Goal: Task Accomplishment & Management: Manage account settings

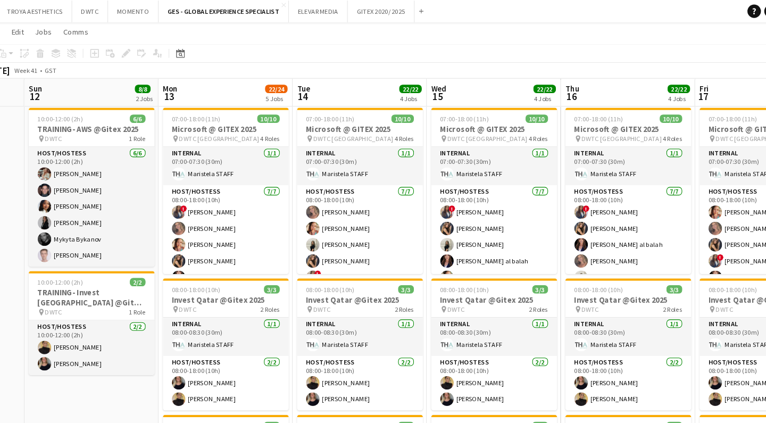
scroll to position [233, 0]
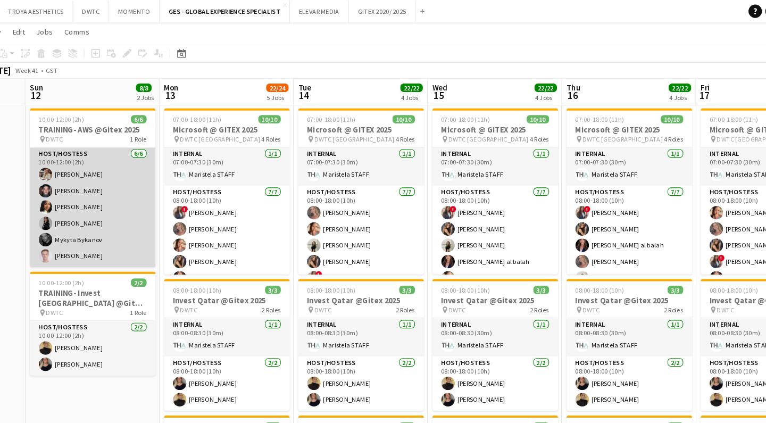
click at [121, 227] on app-card-role "Host/Hostess [DATE] 10:00-12:00 (2h) Maryna Tsypar [PERSON_NAME] [PERSON_NAME] …" at bounding box center [110, 196] width 119 height 113
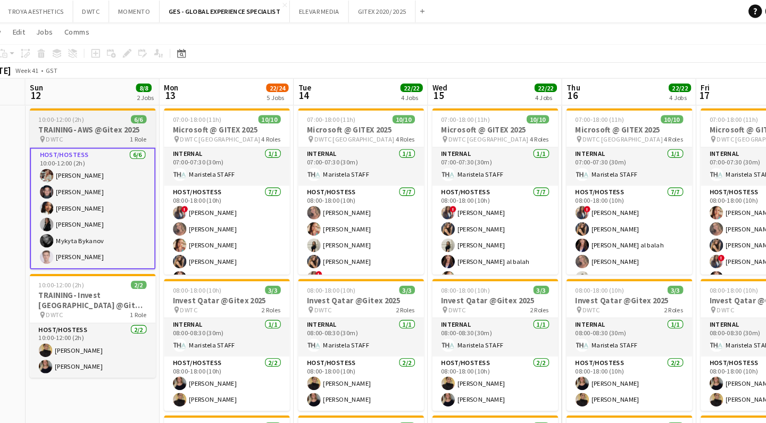
click at [86, 120] on h3 "TRAINING- AWS @Gitex 2025" at bounding box center [110, 123] width 119 height 10
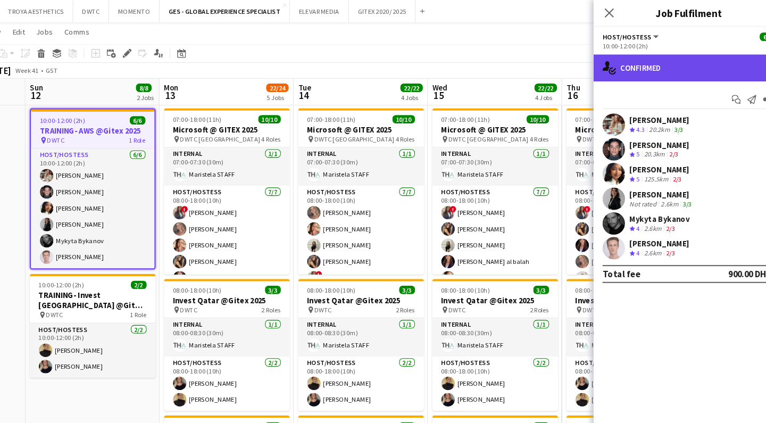
click at [683, 68] on div "single-neutral-actions-check-2 Confirmed" at bounding box center [675, 65] width 181 height 26
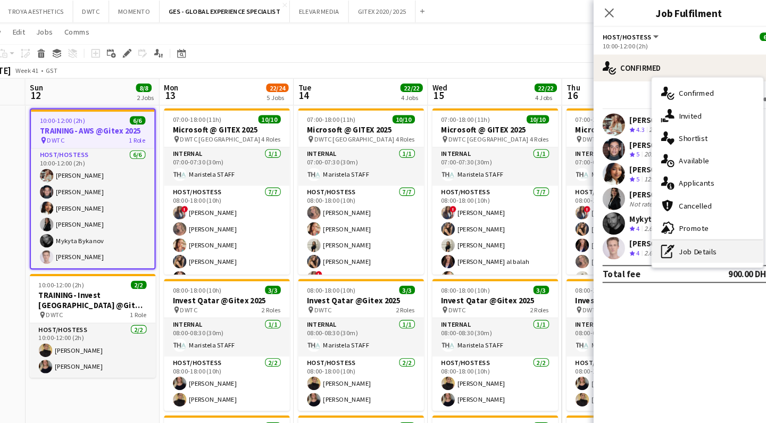
click at [674, 235] on div "pen-write Job Details" at bounding box center [693, 238] width 105 height 21
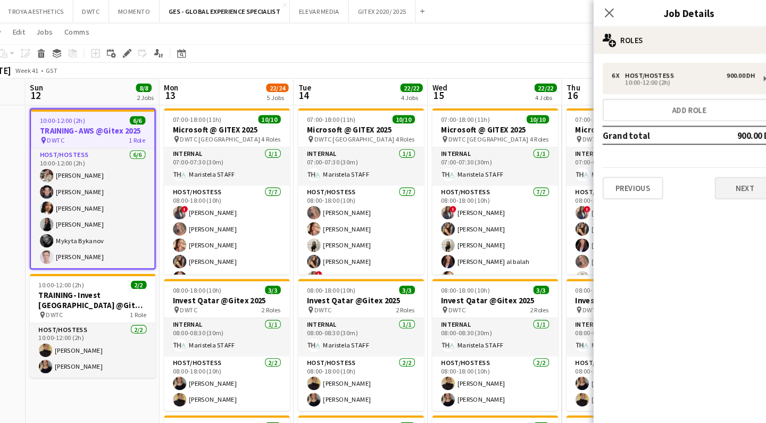
click at [706, 180] on button "Next" at bounding box center [728, 178] width 57 height 21
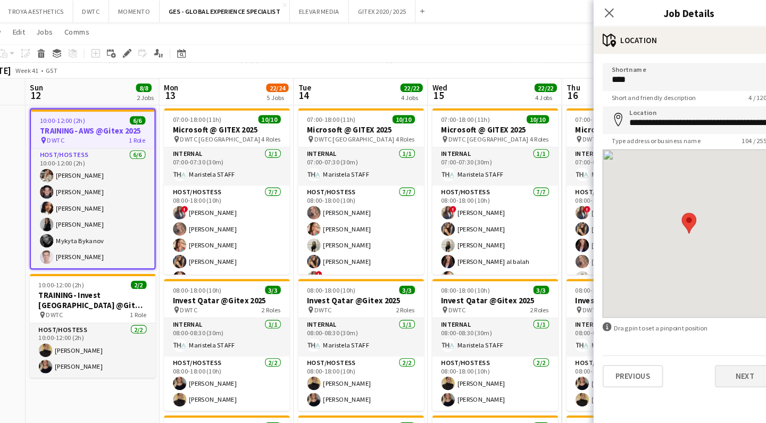
click at [700, 357] on button "Next" at bounding box center [728, 356] width 57 height 21
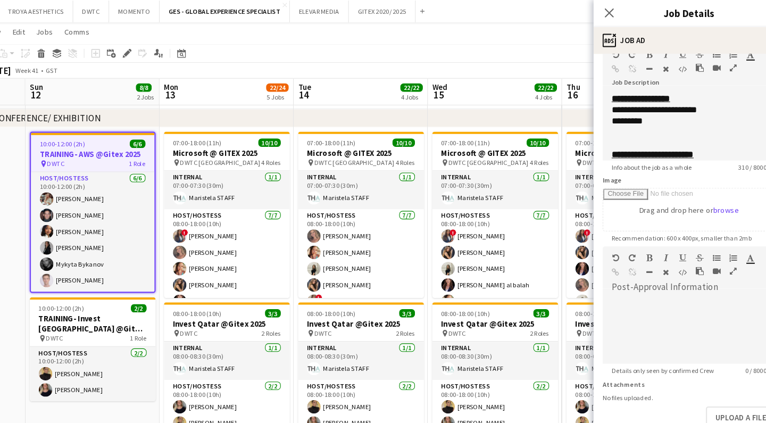
scroll to position [62, 0]
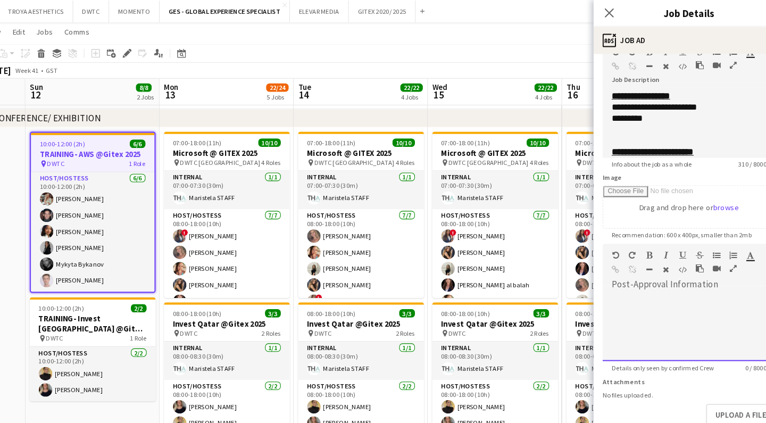
click at [596, 274] on div at bounding box center [676, 306] width 164 height 71
paste div
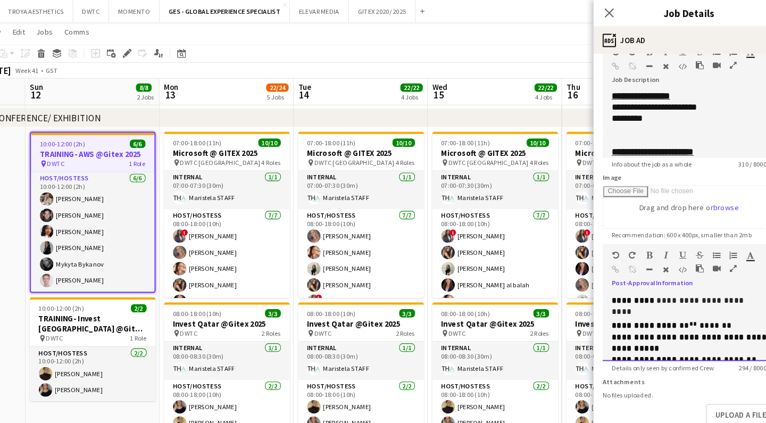
scroll to position [44, 0]
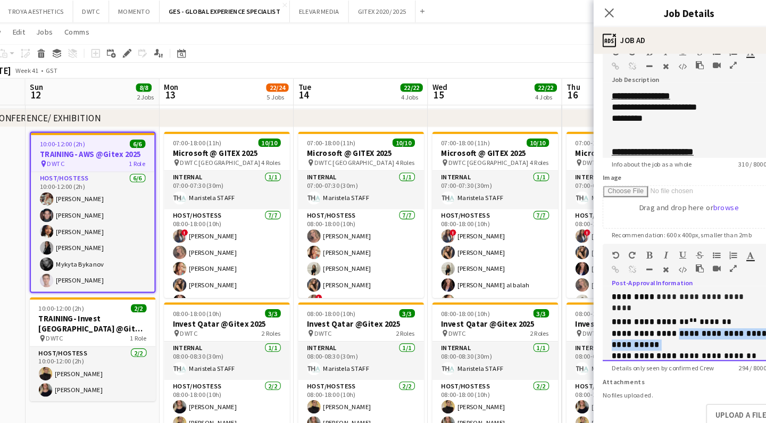
drag, startPoint x: 655, startPoint y: 316, endPoint x: 644, endPoint y: 306, distance: 14.3
click at [643, 311] on p "**********" at bounding box center [675, 321] width 147 height 21
click at [731, 244] on icon "button" at bounding box center [734, 241] width 7 height 7
click at [654, 313] on p "**********" at bounding box center [675, 321] width 147 height 21
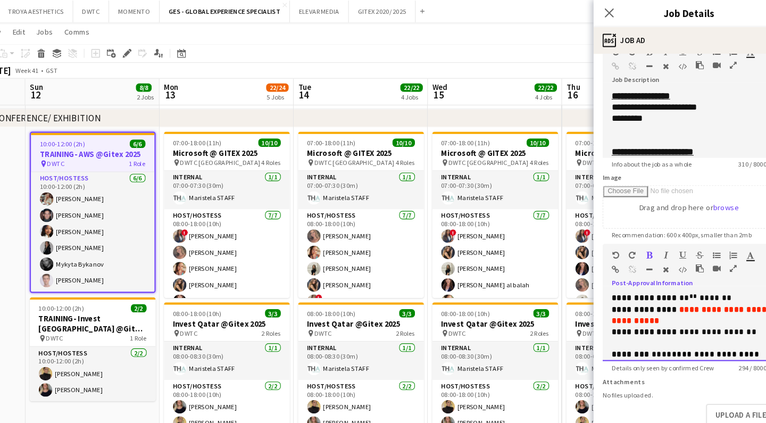
scroll to position [67, 0]
click at [654, 321] on p at bounding box center [675, 326] width 147 height 11
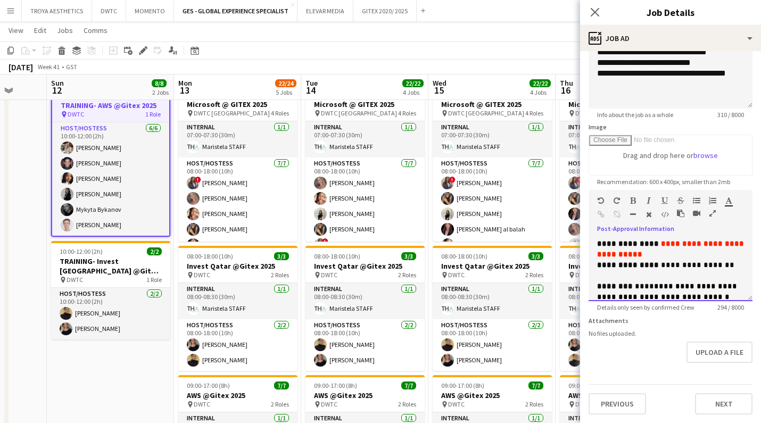
scroll to position [75, 0]
click at [698, 287] on p "**********" at bounding box center [670, 293] width 147 height 21
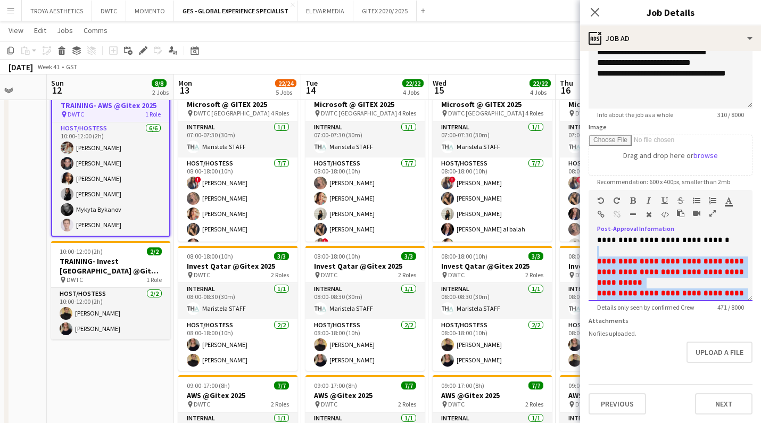
scroll to position [131, 0]
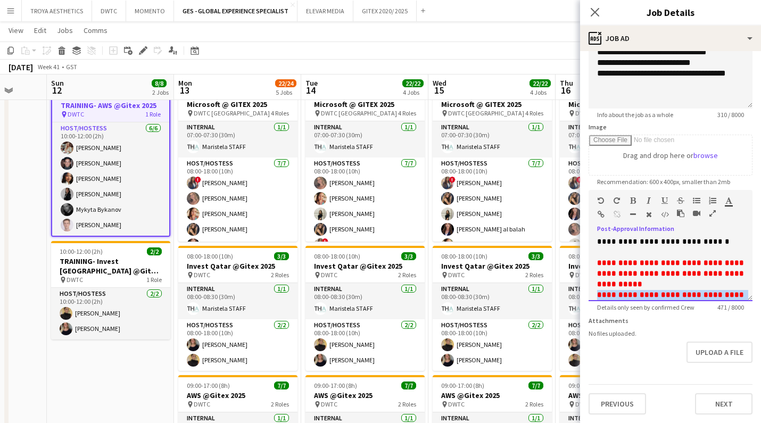
drag, startPoint x: 683, startPoint y: 285, endPoint x: 643, endPoint y: 274, distance: 41.3
click at [643, 274] on div "**********" at bounding box center [670, 274] width 147 height 96
click at [731, 204] on icon "button" at bounding box center [728, 200] width 7 height 7
type input "*******"
click at [705, 270] on p "**********" at bounding box center [670, 274] width 147 height 32
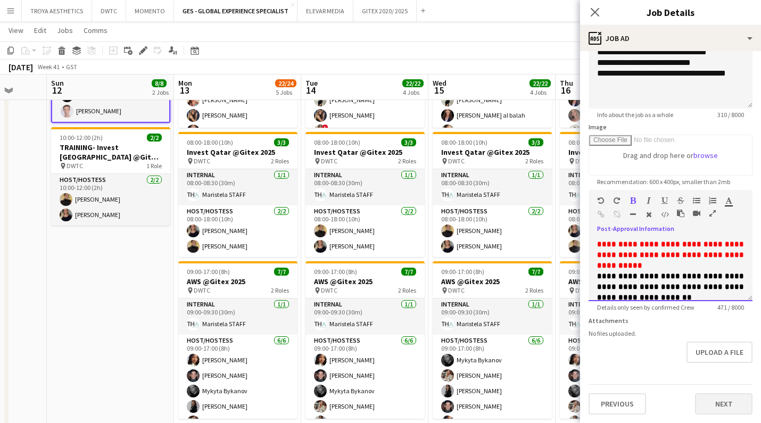
scroll to position [149, 0]
click at [730, 398] on button "Next" at bounding box center [723, 403] width 57 height 21
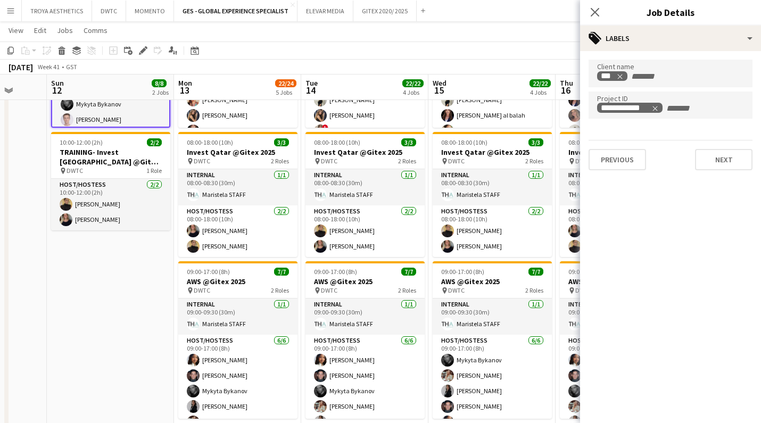
scroll to position [0, 0]
click at [599, 15] on icon "Close pop-in" at bounding box center [595, 12] width 10 height 10
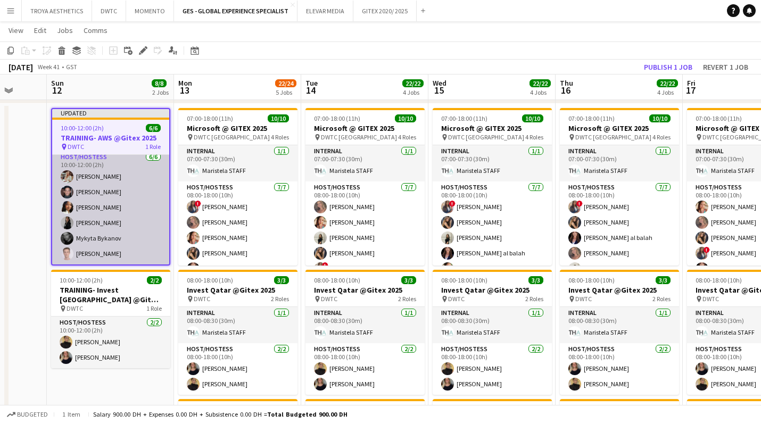
scroll to position [4, 0]
click at [127, 166] on app-card-role "Host/Hostess [DATE] 10:00-12:00 (2h) Maryna Tsypar [PERSON_NAME] [PERSON_NAME] …" at bounding box center [110, 207] width 117 height 113
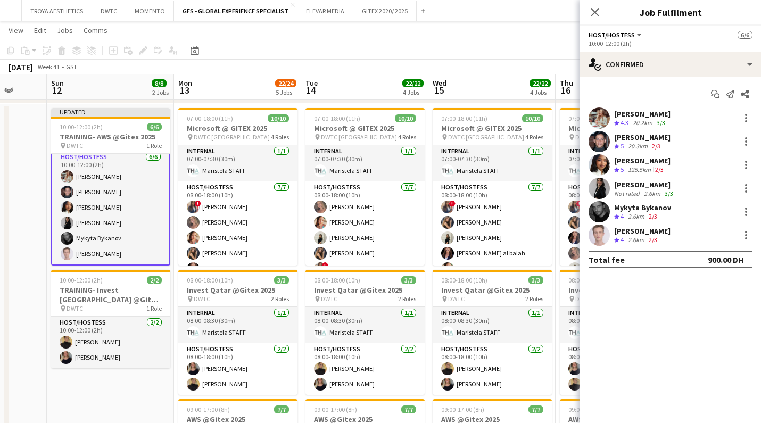
click at [605, 44] on div "10:00-12:00 (2h)" at bounding box center [671, 43] width 164 height 8
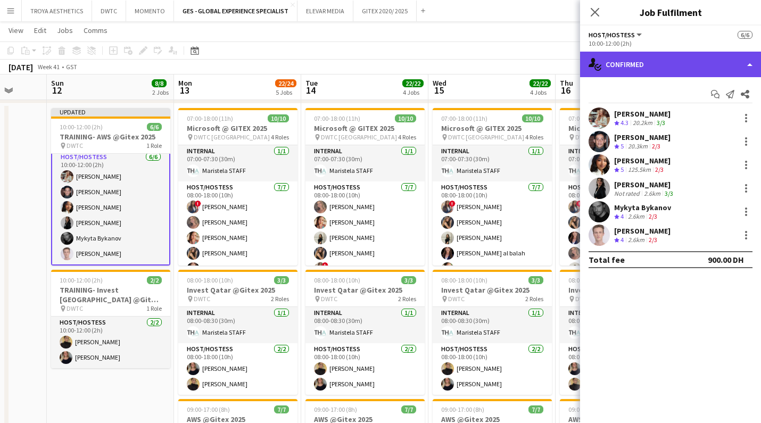
click at [641, 59] on div "single-neutral-actions-check-2 Confirmed" at bounding box center [670, 65] width 181 height 26
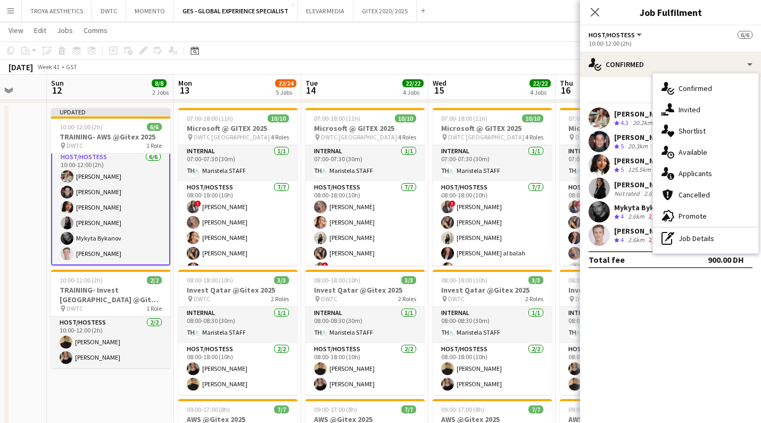
click at [130, 169] on app-card-role "Host/Hostess [DATE] 10:00-12:00 (2h) Maryna Tsypar [PERSON_NAME] [PERSON_NAME] …" at bounding box center [110, 207] width 119 height 115
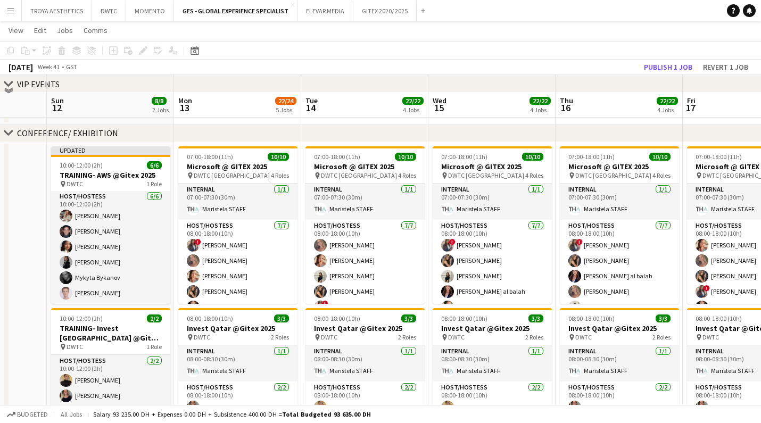
scroll to position [183, 0]
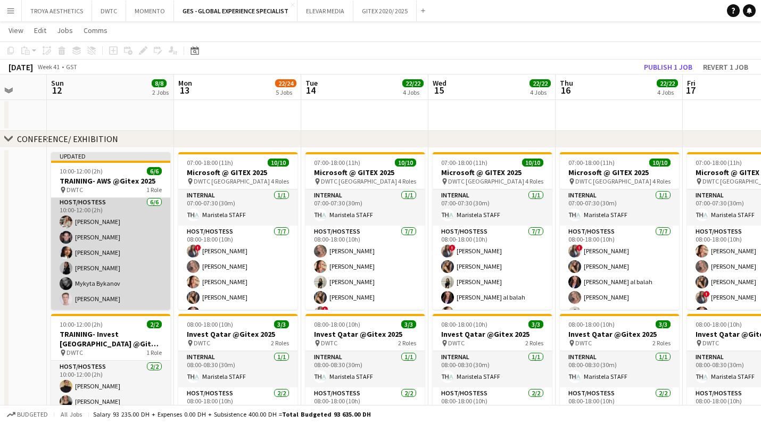
click at [123, 228] on app-card-role "Host/Hostess [DATE] 10:00-12:00 (2h) Maryna Tsypar [PERSON_NAME] [PERSON_NAME] …" at bounding box center [110, 252] width 119 height 113
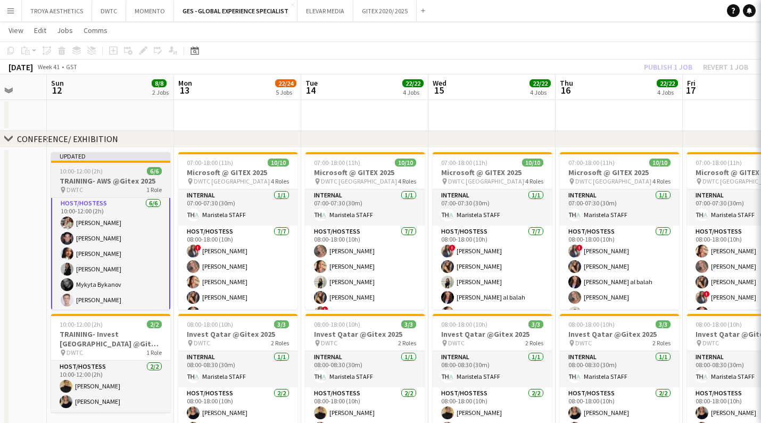
click at [102, 185] on h3 "TRAINING- AWS @Gitex 2025" at bounding box center [110, 181] width 119 height 10
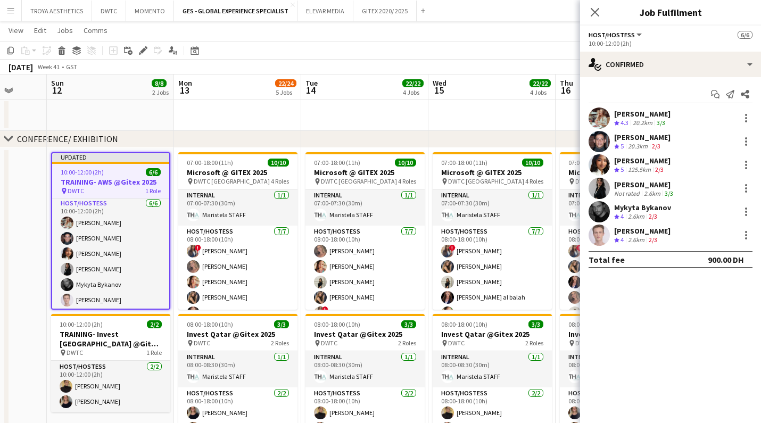
click at [627, 44] on div "10:00-12:00 (2h)" at bounding box center [671, 43] width 164 height 8
click at [634, 34] on button "Host/Hostess" at bounding box center [616, 35] width 55 height 8
click at [630, 52] on li "All roles" at bounding box center [624, 53] width 53 height 10
click at [625, 36] on button "All roles" at bounding box center [608, 35] width 38 height 8
click at [623, 54] on li "All roles" at bounding box center [624, 53] width 53 height 10
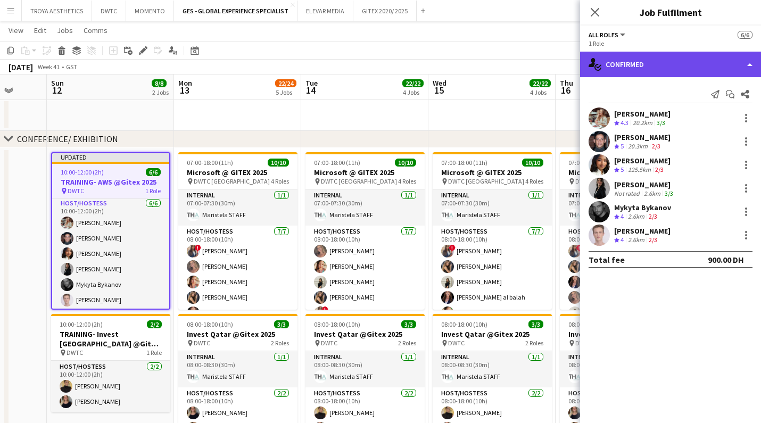
click at [651, 64] on div "single-neutral-actions-check-2 Confirmed" at bounding box center [670, 65] width 181 height 26
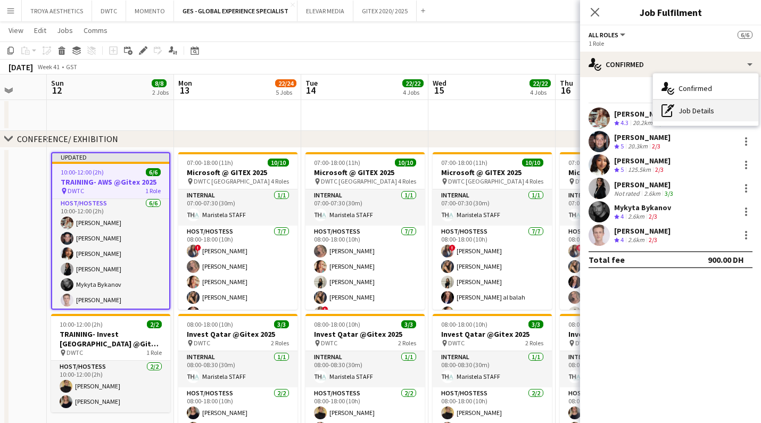
click at [700, 113] on div "pen-write Job Details" at bounding box center [705, 110] width 105 height 21
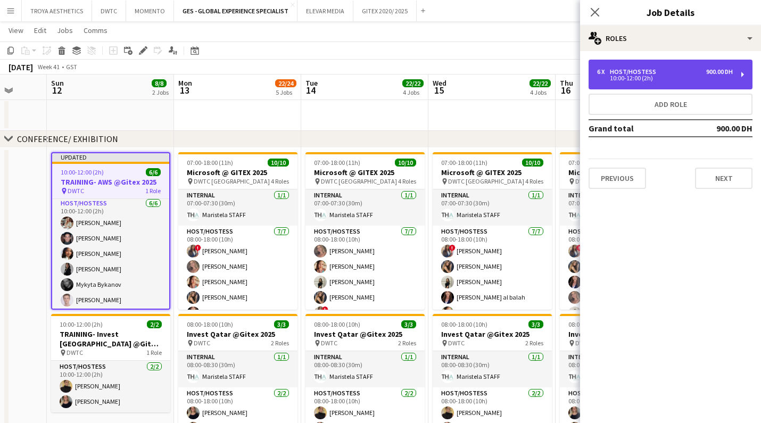
click at [650, 73] on div "Host/Hostess" at bounding box center [635, 71] width 51 height 7
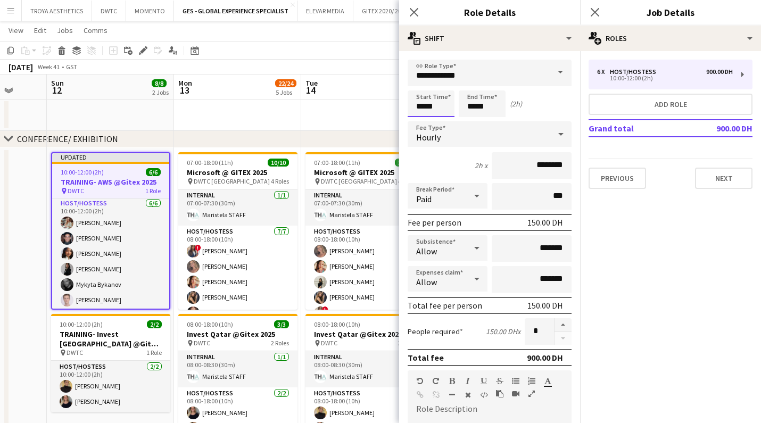
click at [435, 108] on input "*****" at bounding box center [431, 103] width 47 height 27
click at [418, 84] on div at bounding box center [420, 85] width 21 height 11
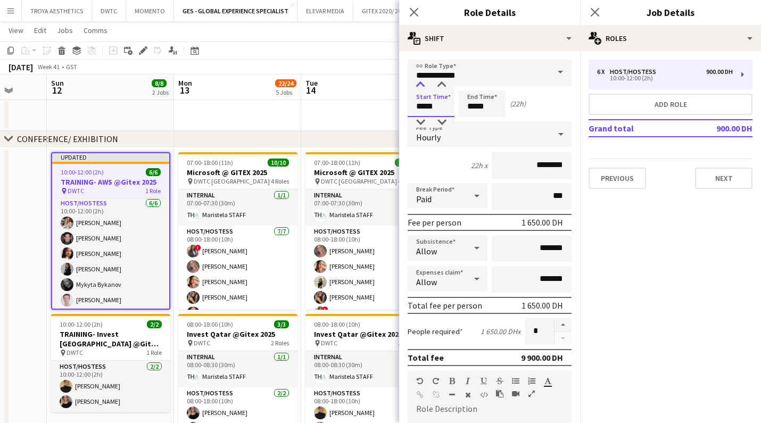
type input "*****"
click at [418, 84] on div at bounding box center [420, 85] width 21 height 11
click at [499, 108] on input "*****" at bounding box center [482, 103] width 47 height 27
click at [471, 86] on div at bounding box center [471, 85] width 21 height 11
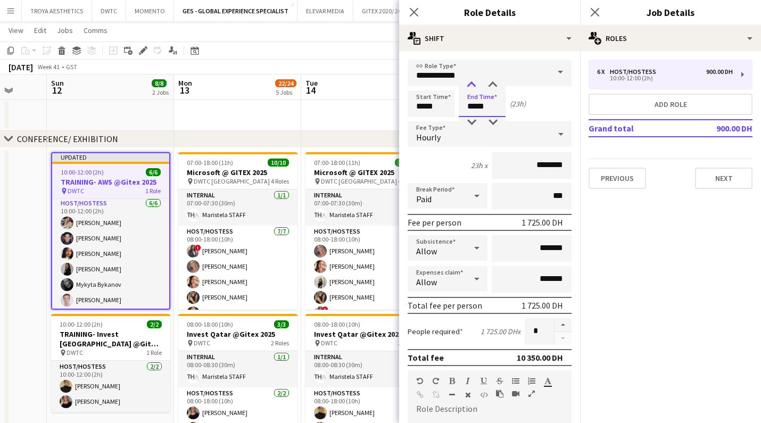
click at [471, 86] on div at bounding box center [471, 85] width 21 height 11
type input "*****"
click at [471, 86] on div at bounding box center [471, 85] width 21 height 11
click at [541, 97] on div "Start Time ***** End Time ***** (2h)" at bounding box center [490, 103] width 164 height 27
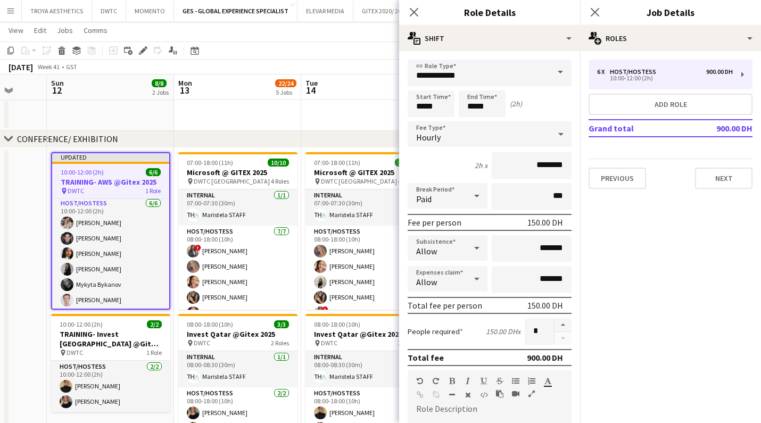
click at [555, 102] on div "Start Time ***** End Time ***** (2h)" at bounding box center [490, 103] width 164 height 27
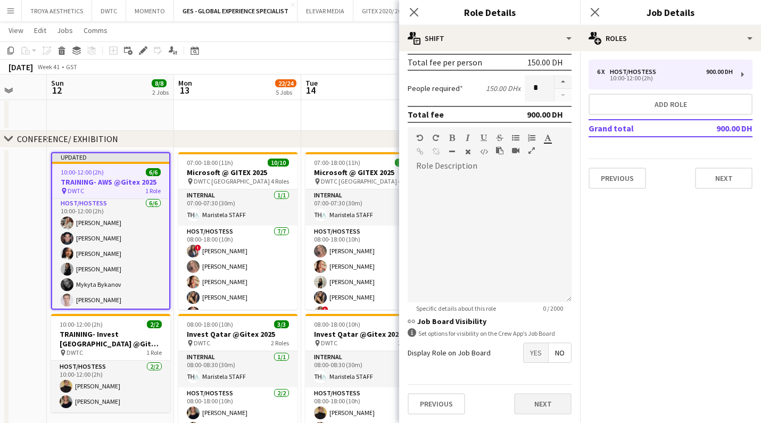
scroll to position [243, 0]
click at [541, 401] on button "Next" at bounding box center [542, 403] width 57 height 21
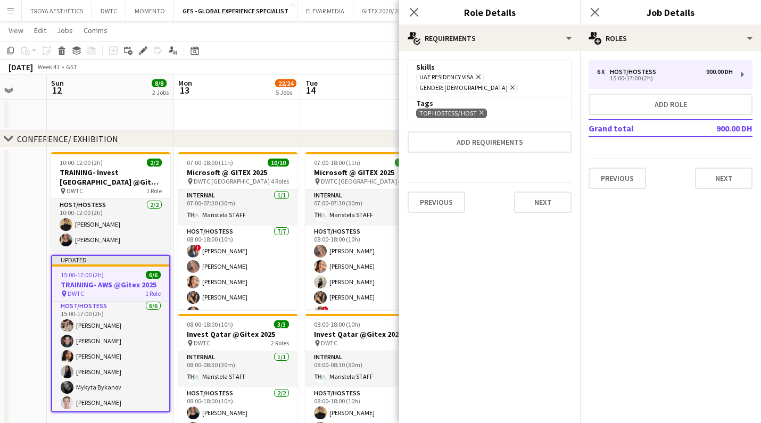
scroll to position [0, 0]
click at [418, 15] on icon "Close pop-in" at bounding box center [414, 12] width 10 height 10
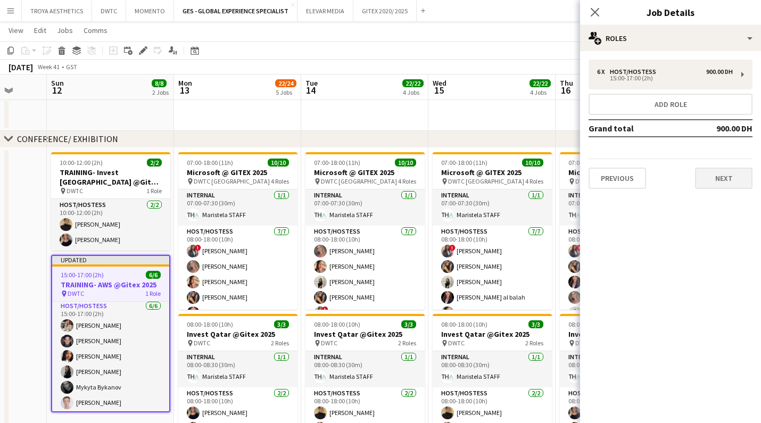
click at [712, 179] on button "Next" at bounding box center [723, 178] width 57 height 21
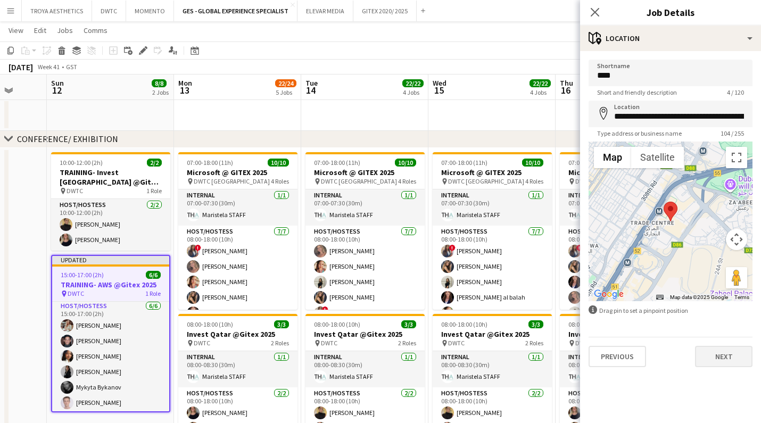
click at [718, 354] on button "Next" at bounding box center [723, 356] width 57 height 21
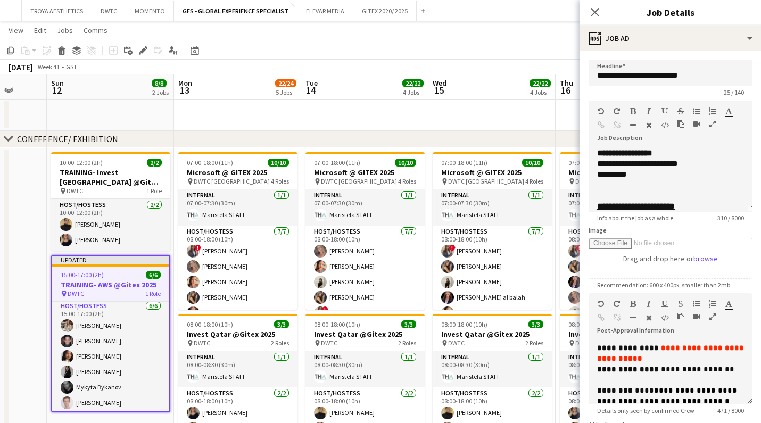
scroll to position [76, 0]
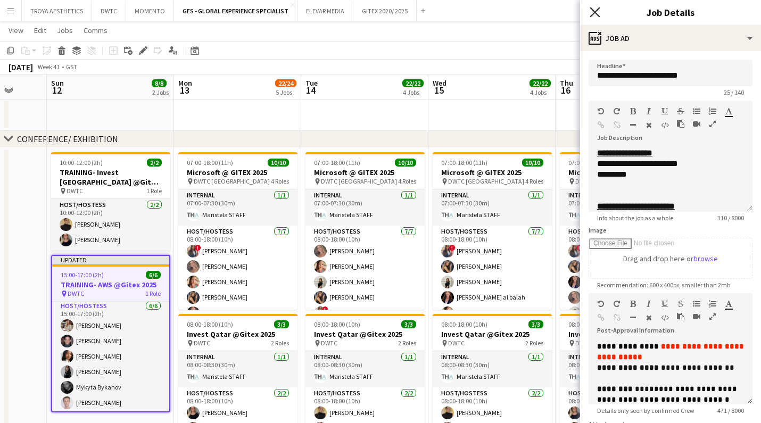
click at [595, 10] on icon "Close pop-in" at bounding box center [595, 12] width 10 height 10
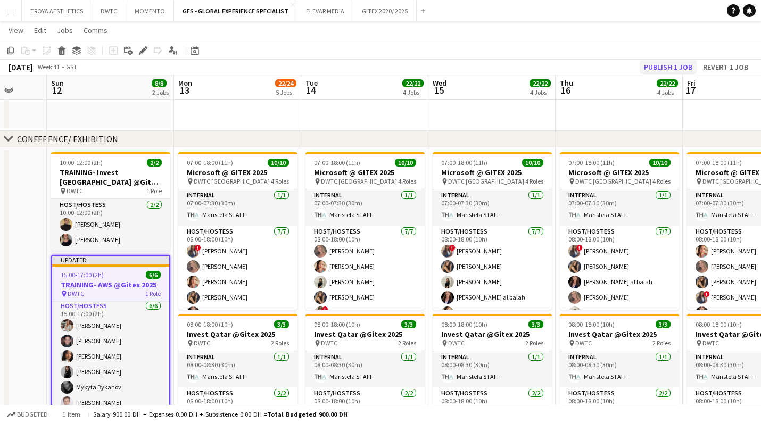
click at [666, 65] on button "Publish 1 job" at bounding box center [668, 67] width 57 height 14
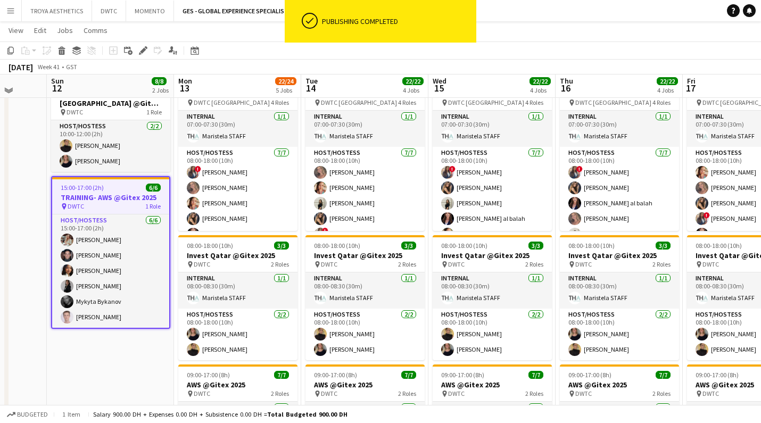
scroll to position [263, 0]
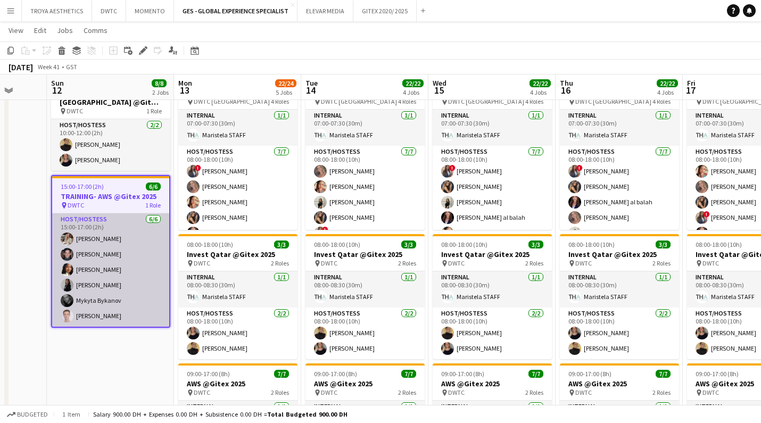
click at [129, 263] on app-card-role "Host/Hostess [DATE] 15:00-17:00 (2h) Maryna Tsypar [PERSON_NAME] [PERSON_NAME] …" at bounding box center [110, 269] width 117 height 113
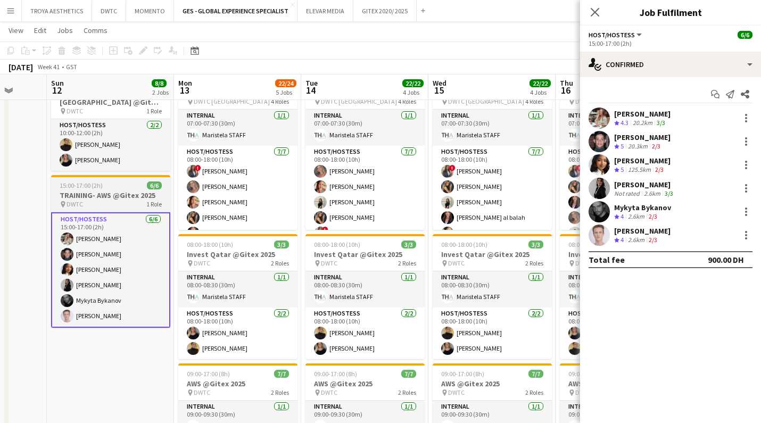
click at [110, 193] on h3 "TRAINING- AWS @Gitex 2025" at bounding box center [110, 196] width 119 height 10
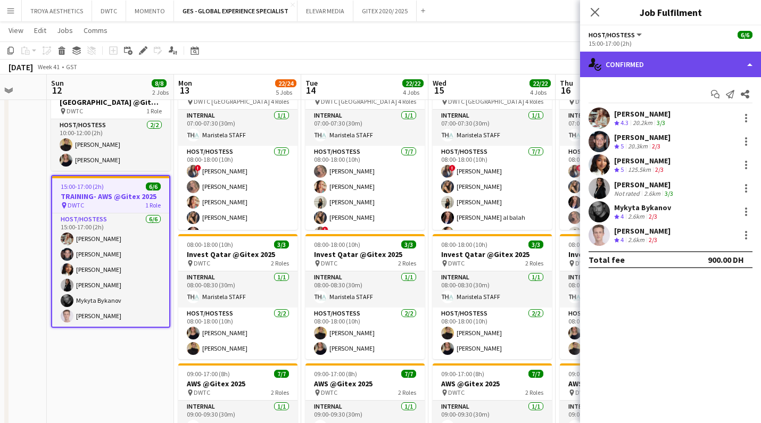
click at [680, 60] on div "single-neutral-actions-check-2 Confirmed" at bounding box center [670, 65] width 181 height 26
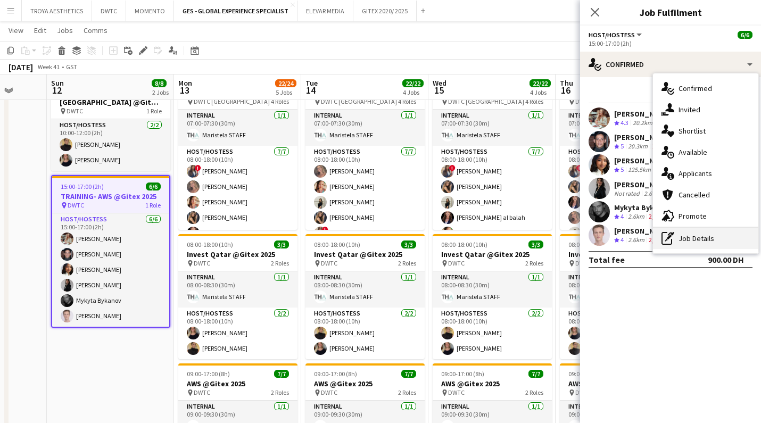
click at [700, 236] on div "pen-write Job Details" at bounding box center [705, 238] width 105 height 21
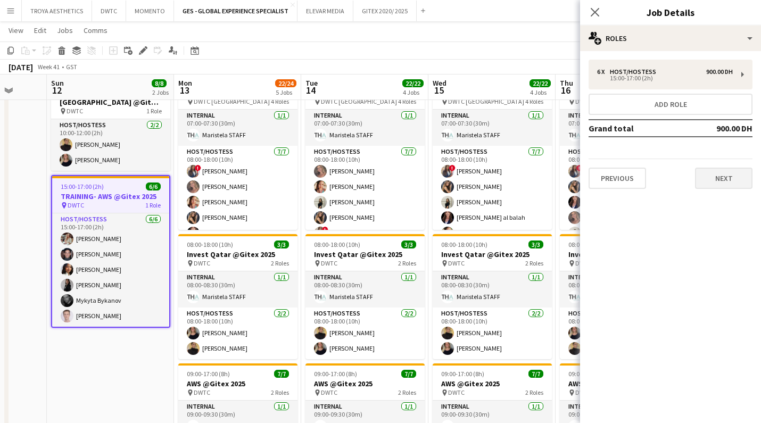
click at [722, 186] on button "Next" at bounding box center [723, 178] width 57 height 21
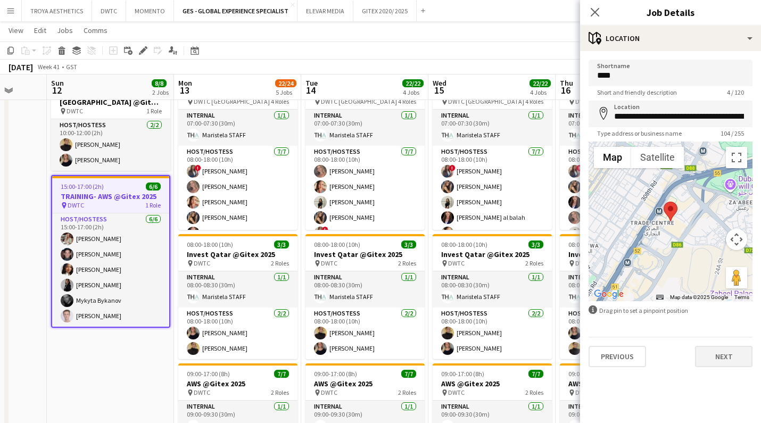
click at [716, 356] on button "Next" at bounding box center [723, 356] width 57 height 21
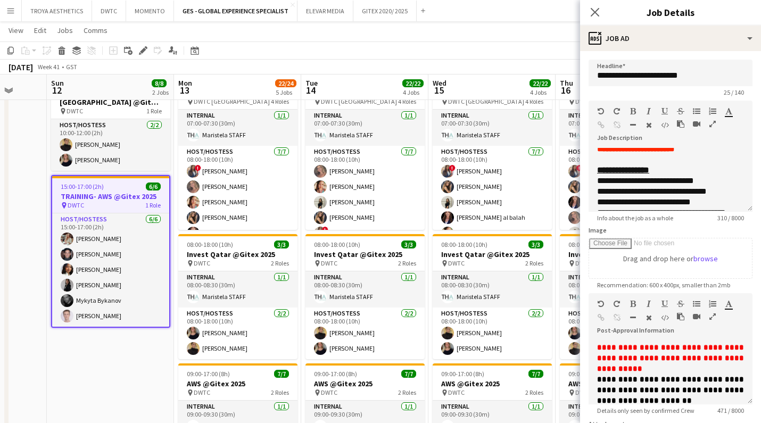
scroll to position [149, 0]
click at [597, 12] on icon "Close pop-in" at bounding box center [595, 12] width 10 height 10
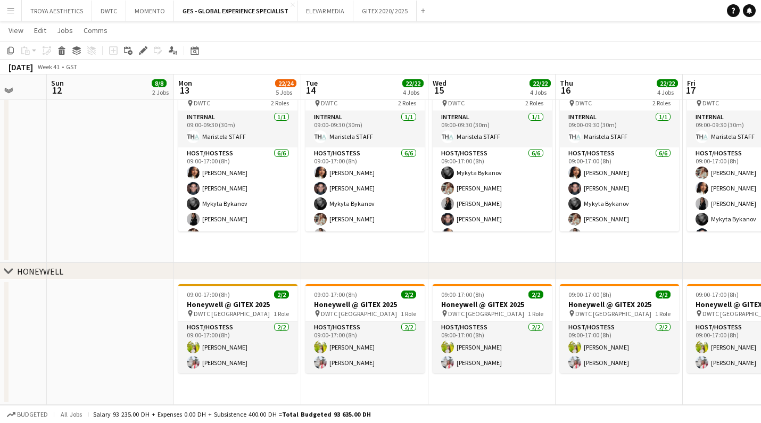
scroll to position [13, 0]
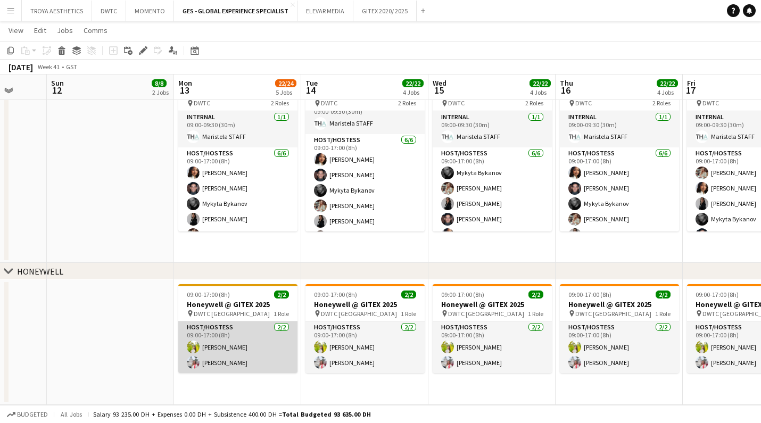
drag, startPoint x: 222, startPoint y: 365, endPoint x: 213, endPoint y: 365, distance: 8.5
click at [222, 365] on app-card-role "Host/Hostess [DATE] 09:00-17:00 (8h) Naya Talas [PERSON_NAME]" at bounding box center [237, 347] width 119 height 52
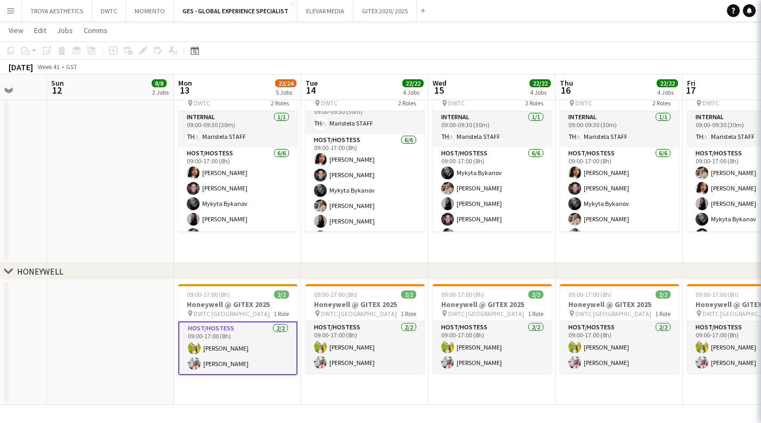
scroll to position [0, 334]
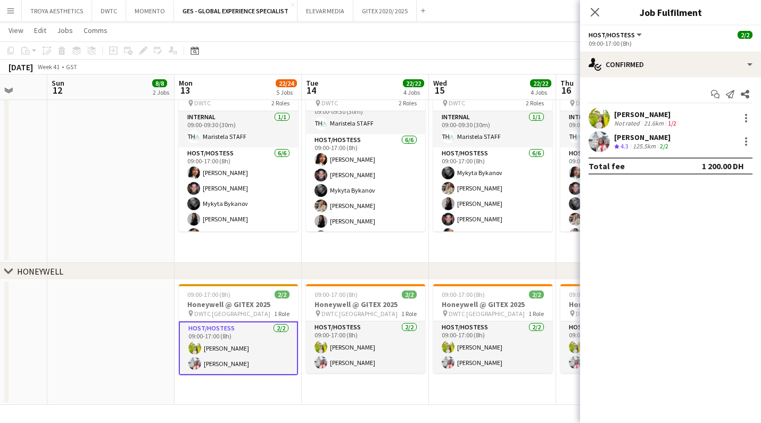
click at [11, 13] on app-icon "Menu" at bounding box center [10, 10] width 9 height 9
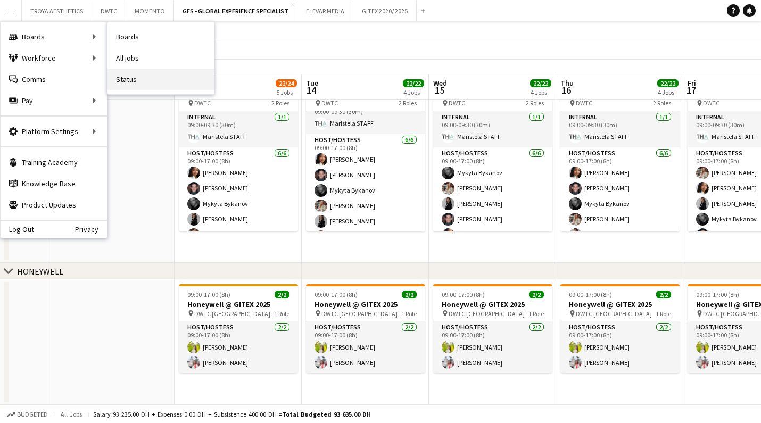
click at [148, 80] on link "Status" at bounding box center [160, 79] width 106 height 21
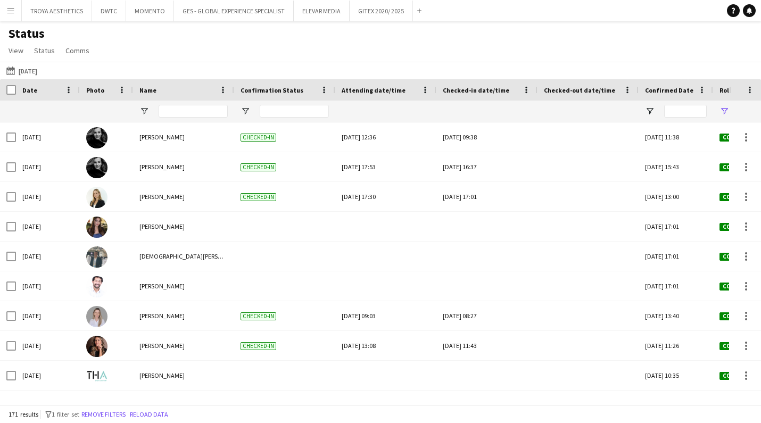
type input "**********"
click at [34, 71] on button "[DATE] to [DATE] [DATE]" at bounding box center [21, 70] width 35 height 13
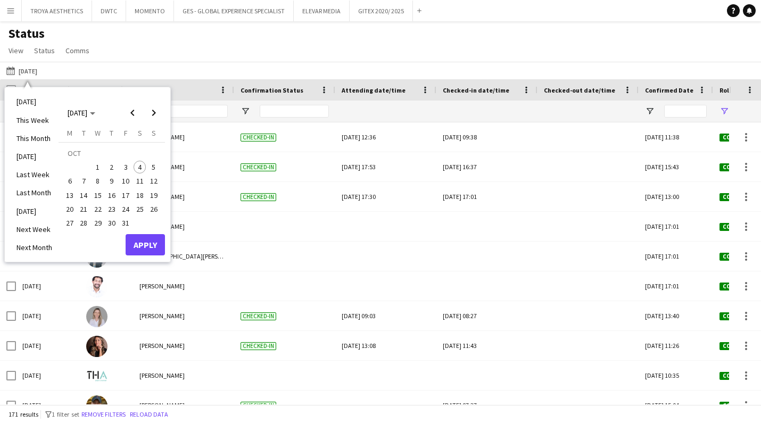
click at [141, 168] on span "4" at bounding box center [140, 167] width 13 height 13
click at [143, 249] on button "Apply" at bounding box center [145, 244] width 39 height 21
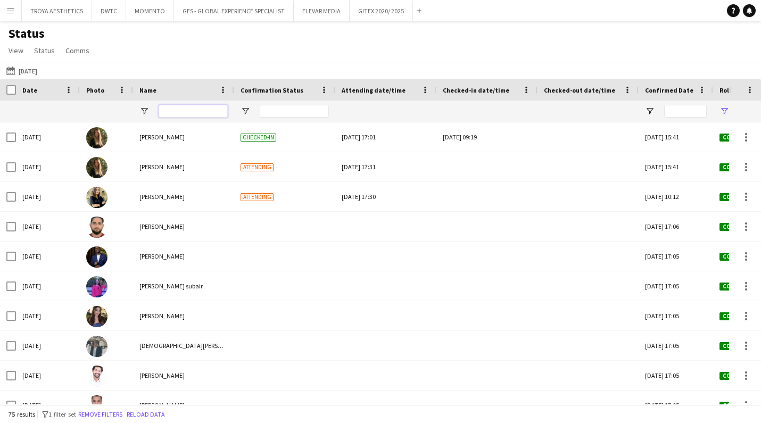
click at [192, 113] on input "Name Filter Input" at bounding box center [193, 111] width 69 height 13
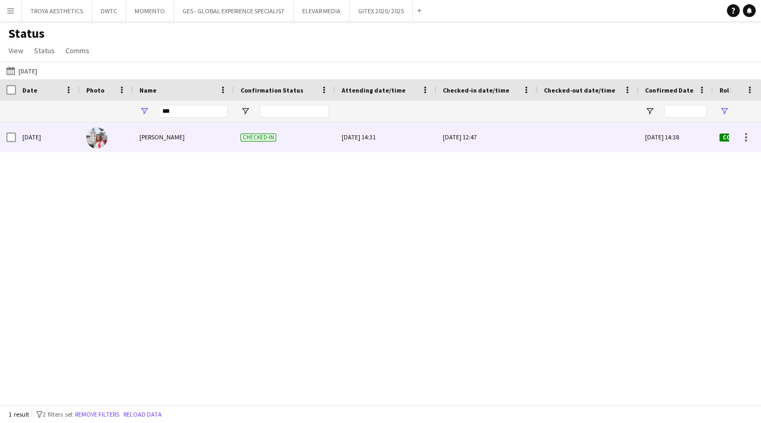
drag, startPoint x: 168, startPoint y: 130, endPoint x: 150, endPoint y: 139, distance: 20.9
click at [150, 139] on span "[PERSON_NAME]" at bounding box center [161, 137] width 45 height 8
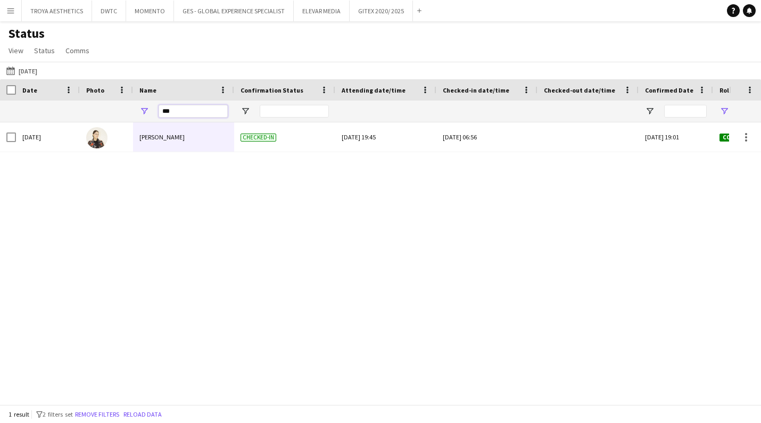
click at [180, 114] on input "***" at bounding box center [193, 111] width 69 height 13
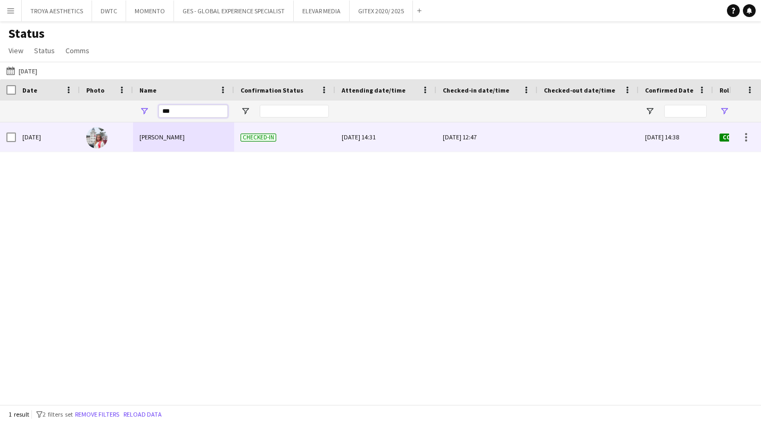
type input "***"
click at [99, 139] on img at bounding box center [96, 137] width 21 height 21
click at [745, 136] on div at bounding box center [746, 137] width 2 height 2
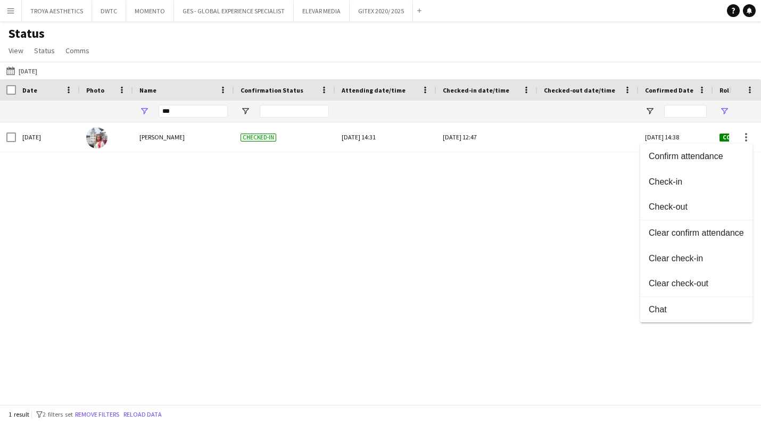
click at [552, 237] on div at bounding box center [380, 211] width 761 height 423
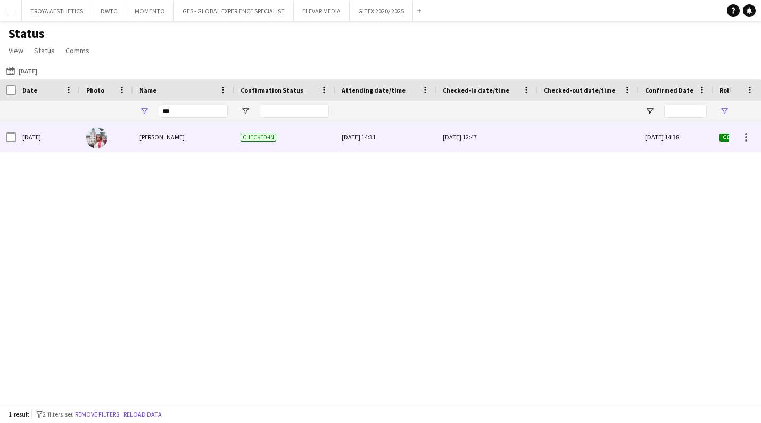
click at [93, 139] on img at bounding box center [96, 137] width 21 height 21
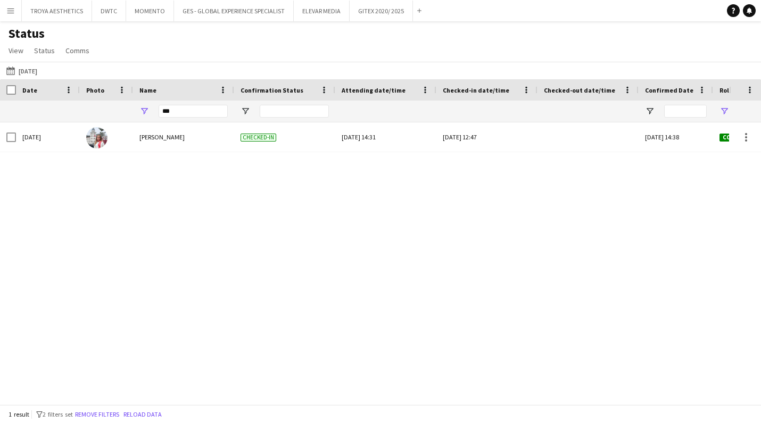
click at [305, 301] on div "[DATE] [PERSON_NAME] Checked-in [DATE] 14:31 [DATE] 12:47 [DATE] 14:38 Confirme…" at bounding box center [364, 263] width 729 height 282
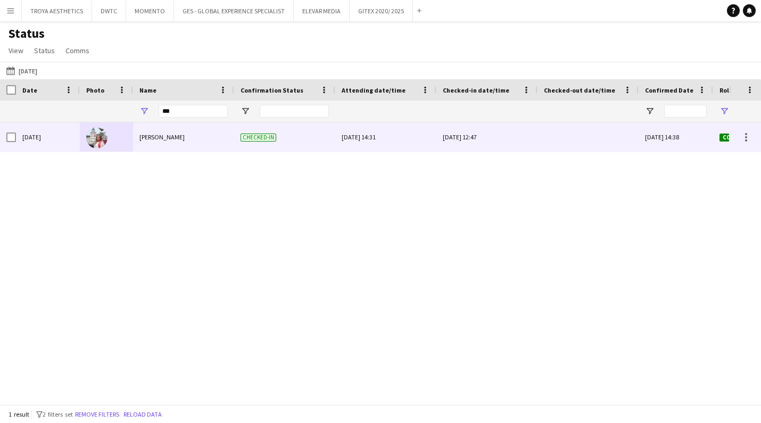
click at [362, 138] on div "[DATE] 14:31" at bounding box center [386, 136] width 88 height 29
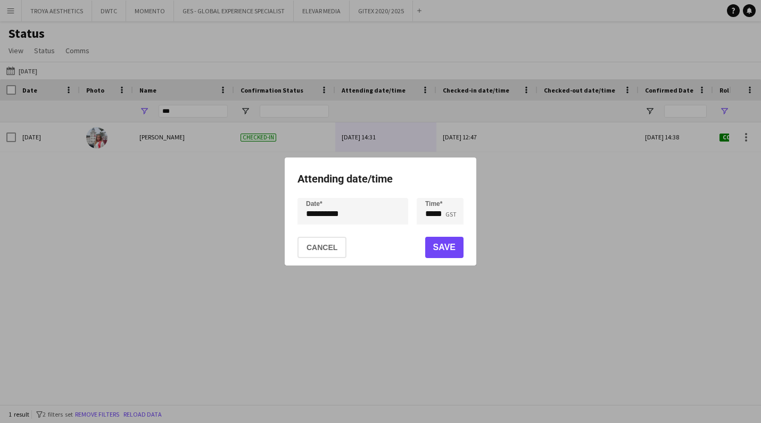
click at [209, 263] on div at bounding box center [380, 211] width 761 height 423
click at [318, 259] on mat-dialog-actions "Cancel Save" at bounding box center [380, 247] width 166 height 37
click at [319, 252] on button "Cancel" at bounding box center [321, 247] width 49 height 21
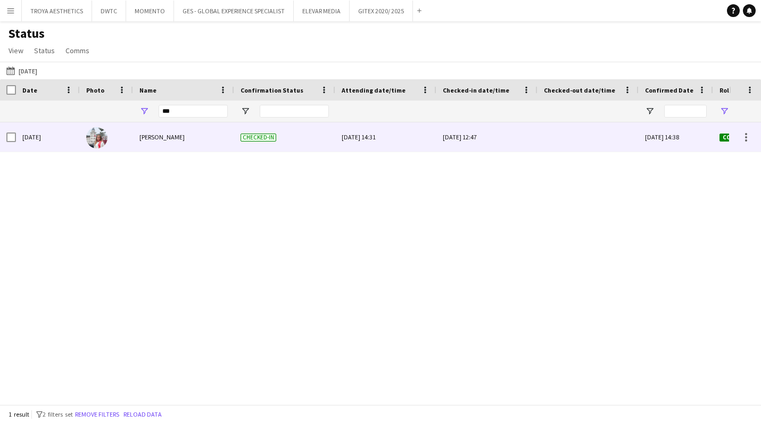
click at [147, 137] on span "[PERSON_NAME]" at bounding box center [161, 137] width 45 height 8
click at [101, 139] on img at bounding box center [96, 137] width 21 height 21
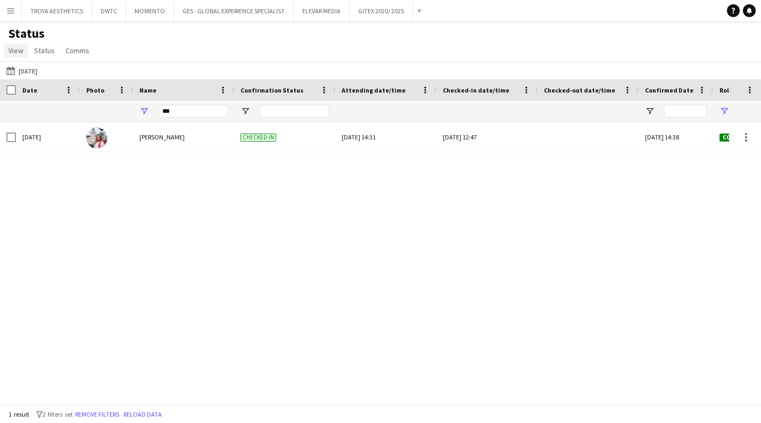
click at [15, 50] on span "View" at bounding box center [16, 51] width 15 height 10
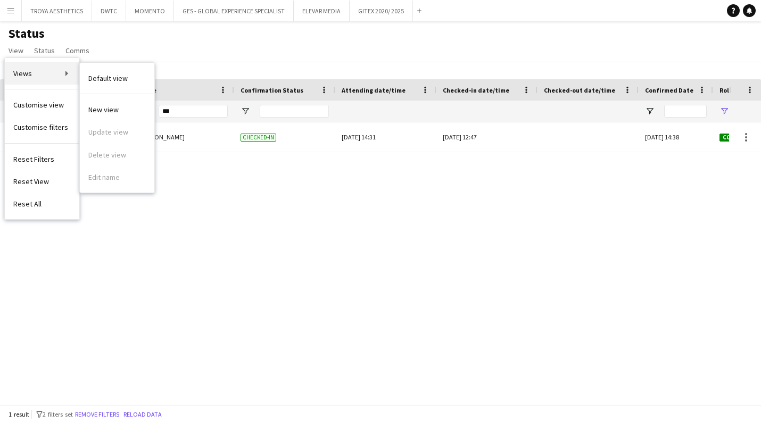
click at [53, 75] on link "Views" at bounding box center [42, 73] width 75 height 22
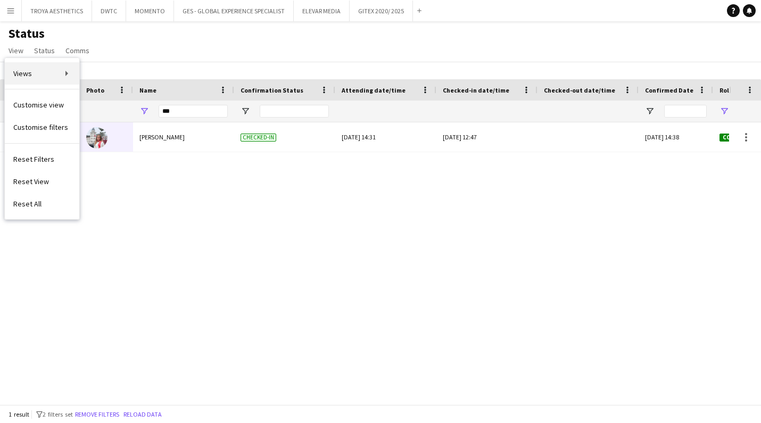
click at [62, 76] on link "Views" at bounding box center [42, 73] width 75 height 22
click at [192, 54] on div "Status View Views Default view New view Update view Delete view Edit name Custo…" at bounding box center [380, 44] width 761 height 36
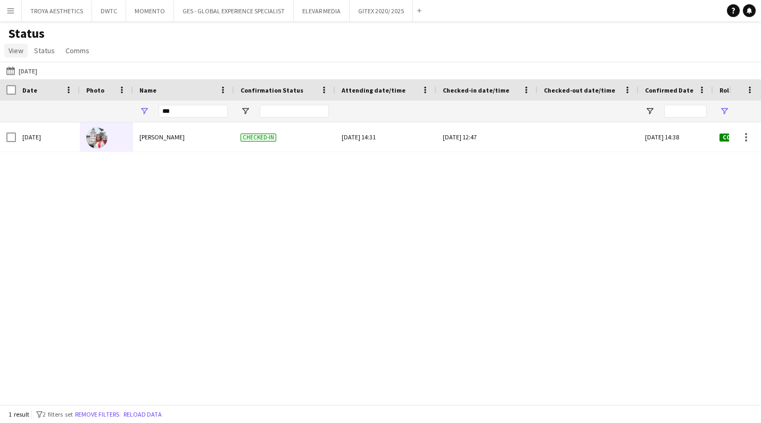
click at [8, 50] on link "View" at bounding box center [15, 51] width 23 height 14
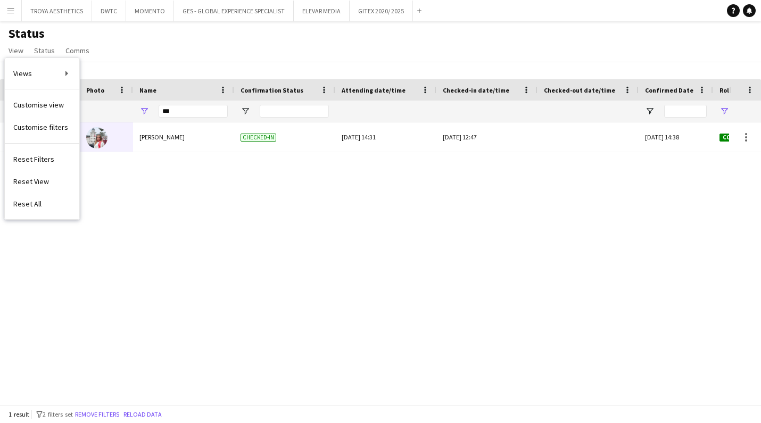
click at [204, 55] on div "Status View Views Default view New view Update view Delete view Edit name Custo…" at bounding box center [380, 44] width 761 height 36
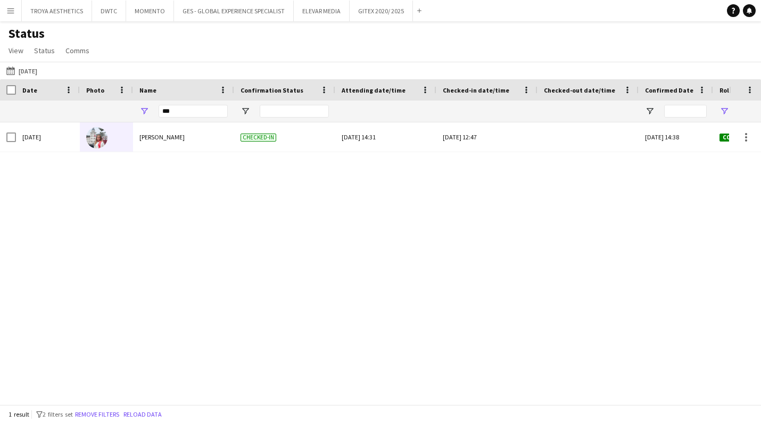
click at [422, 13] on div "Add" at bounding box center [419, 10] width 13 height 21
click at [416, 14] on button "Add" at bounding box center [419, 10] width 9 height 9
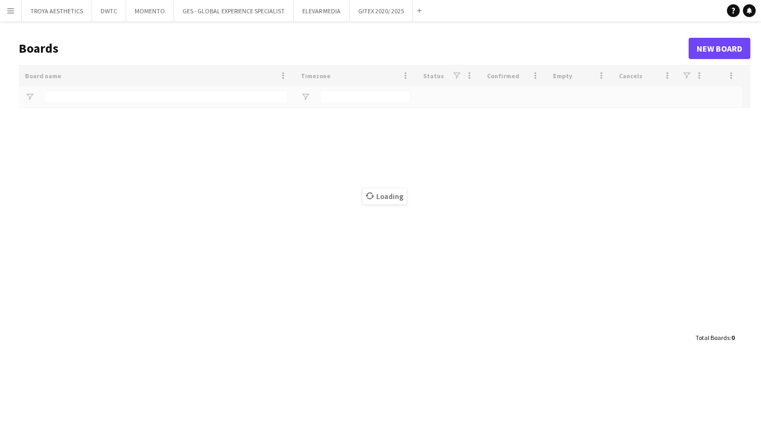
click at [78, 96] on div "Loading" at bounding box center [385, 196] width 732 height 262
type input "***"
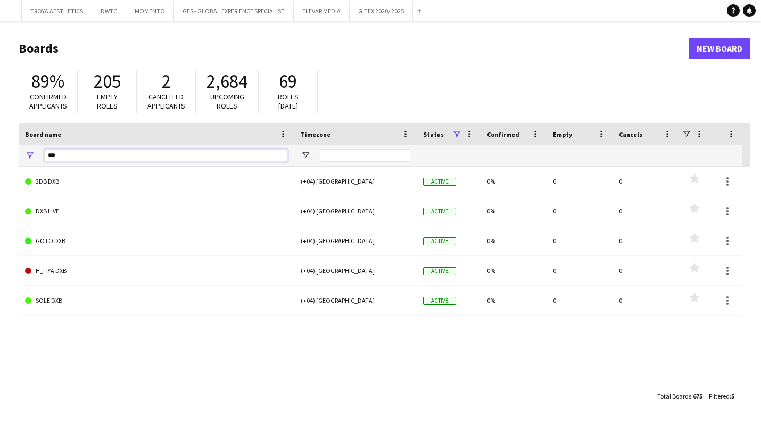
click at [122, 156] on input "***" at bounding box center [166, 155] width 244 height 13
click at [6, 12] on app-icon "Menu" at bounding box center [10, 10] width 9 height 9
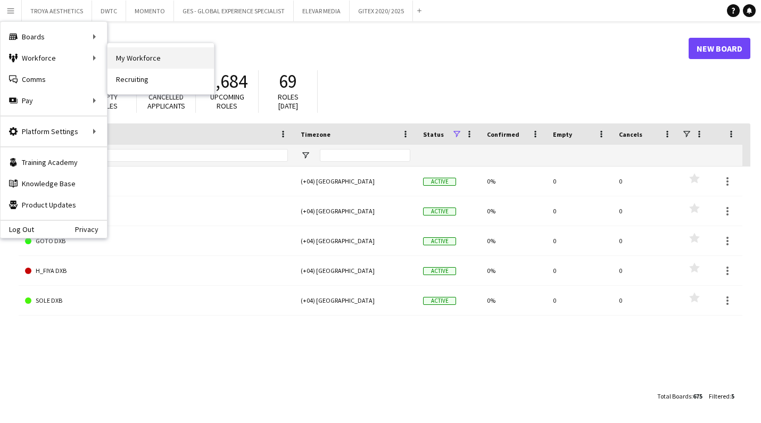
click at [143, 59] on link "My Workforce" at bounding box center [160, 57] width 106 height 21
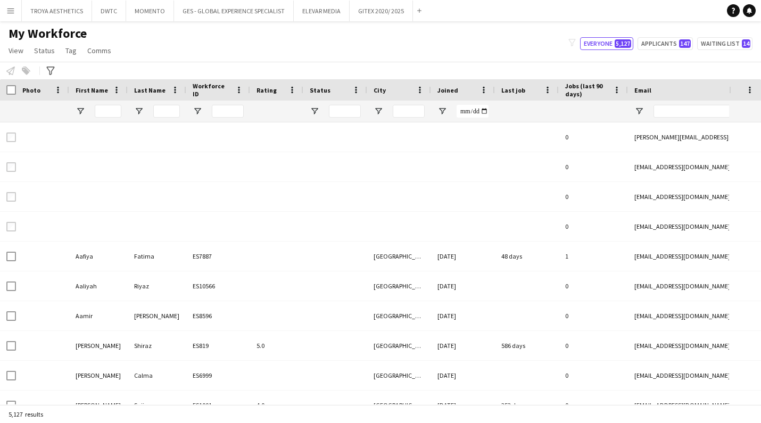
type input "********"
type input "**********"
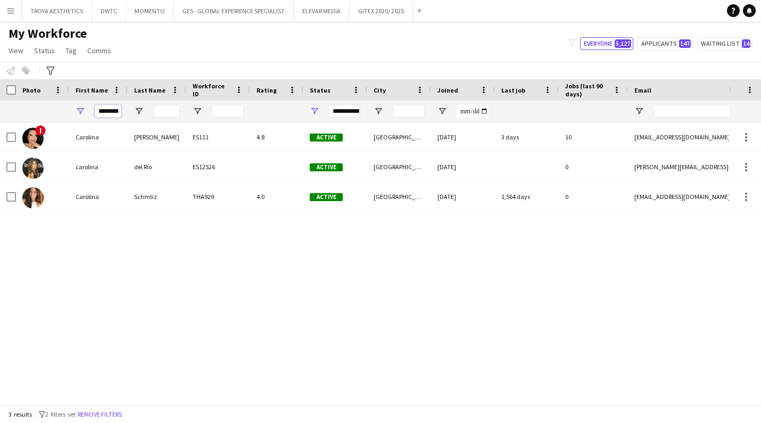
click at [108, 113] on input "********" at bounding box center [108, 111] width 27 height 13
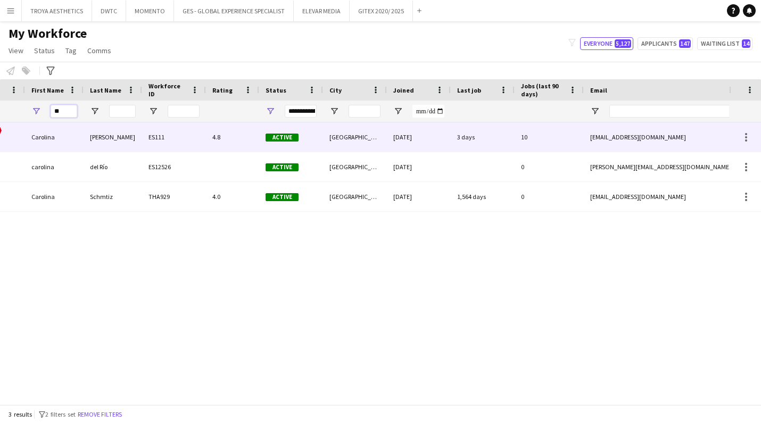
type input "*"
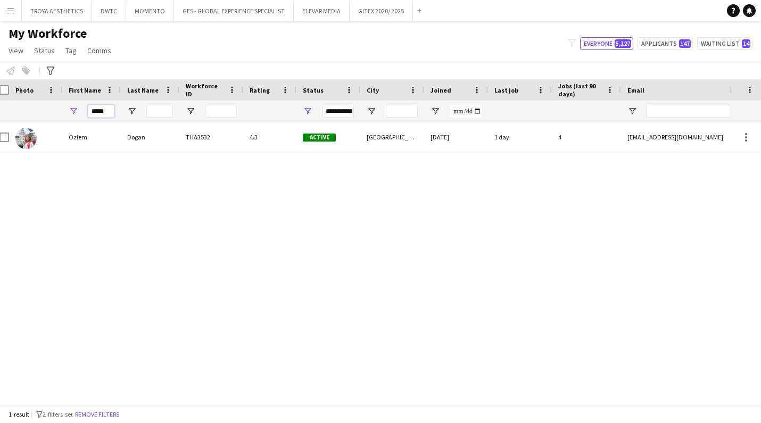
scroll to position [0, 5]
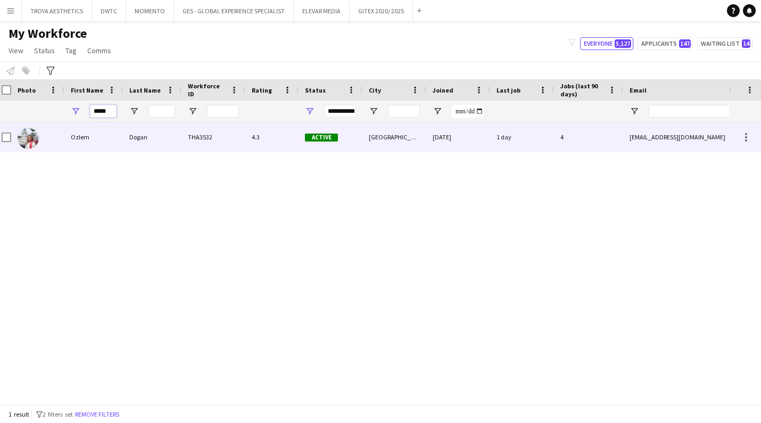
type input "*****"
click at [82, 138] on div "Ozlem" at bounding box center [93, 136] width 59 height 29
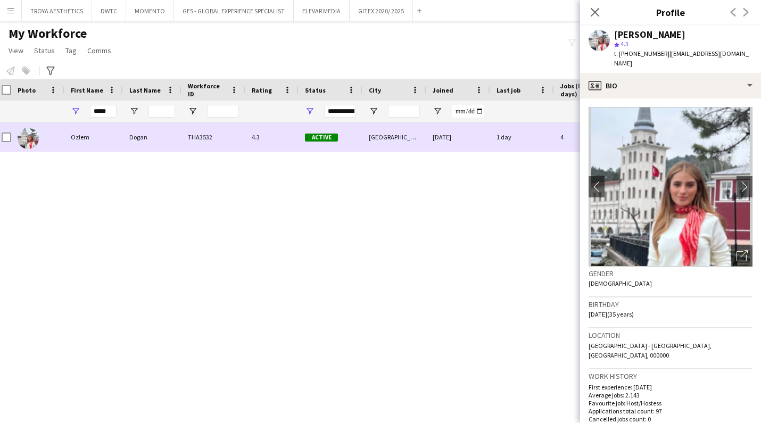
scroll to position [0, 2]
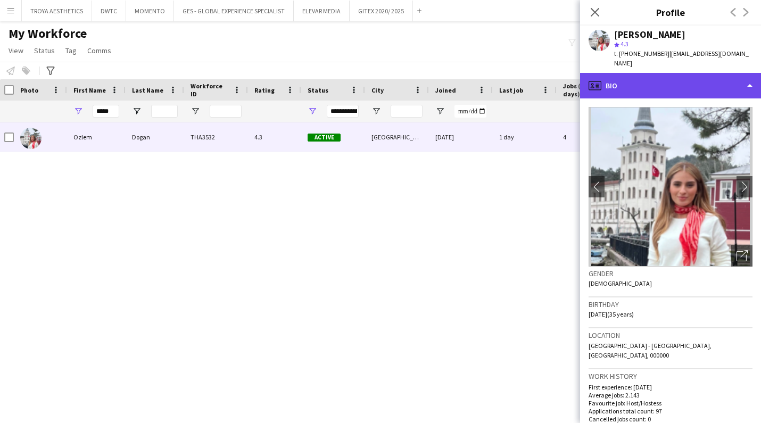
click at [701, 75] on div "profile Bio" at bounding box center [670, 86] width 181 height 26
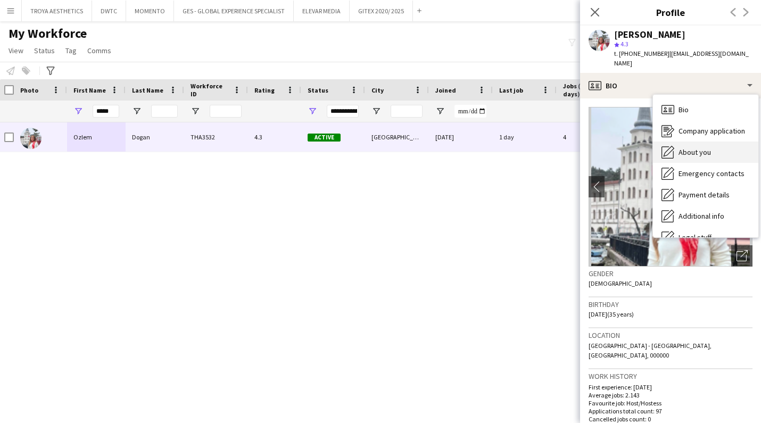
click at [704, 147] on span "About you" at bounding box center [695, 152] width 32 height 10
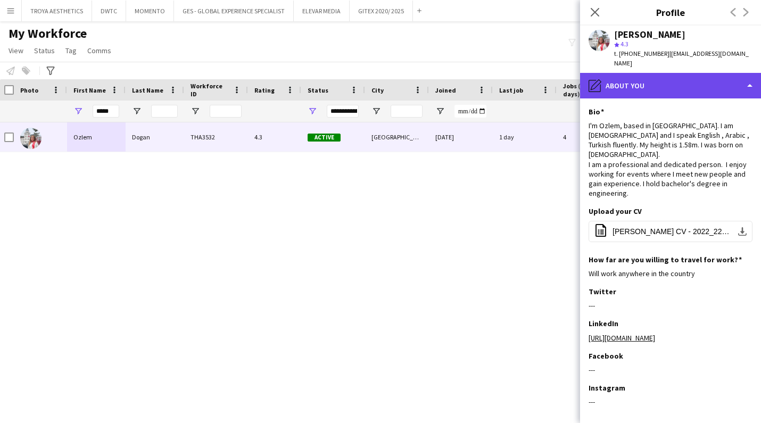
click at [682, 79] on div "pencil4 About you" at bounding box center [670, 86] width 181 height 26
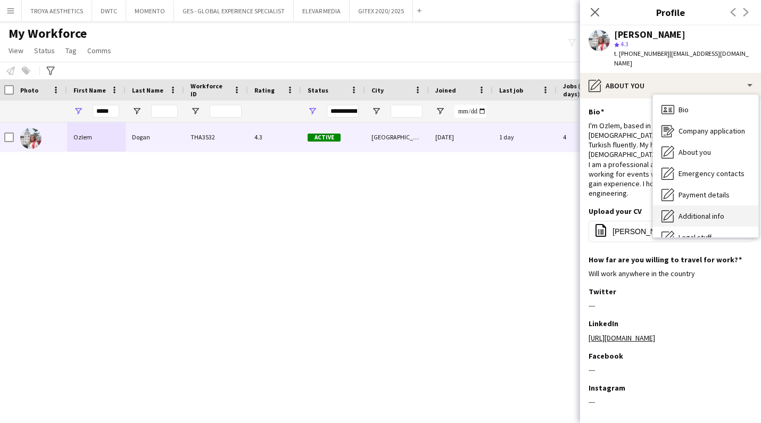
click at [704, 211] on span "Additional info" at bounding box center [702, 216] width 46 height 10
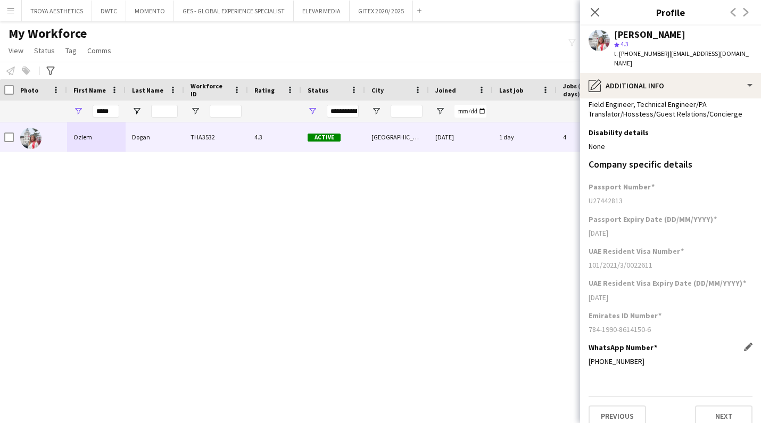
drag, startPoint x: 636, startPoint y: 353, endPoint x: 605, endPoint y: 351, distance: 32.0
click at [605, 357] on div "[PHONE_NUMBER]" at bounding box center [671, 362] width 164 height 10
click at [592, 12] on icon "Close pop-in" at bounding box center [595, 12] width 10 height 10
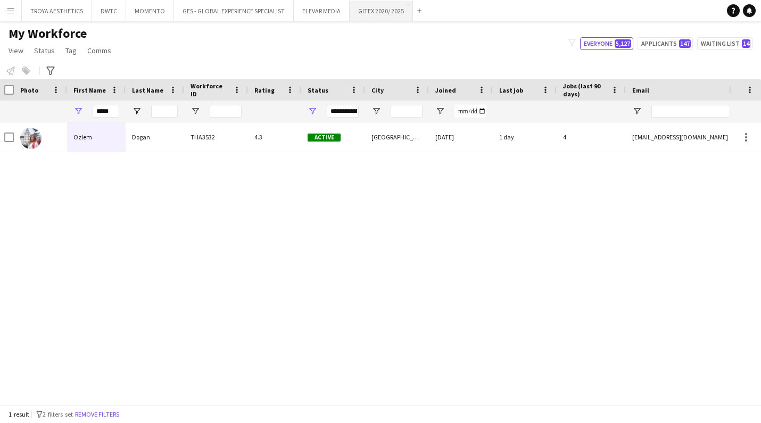
click at [371, 9] on button "GITEX 2020/ 2025 Close" at bounding box center [381, 11] width 63 height 21
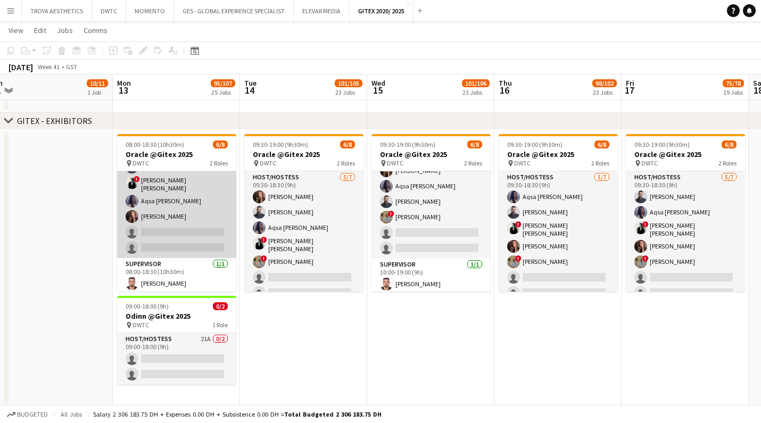
scroll to position [45, 0]
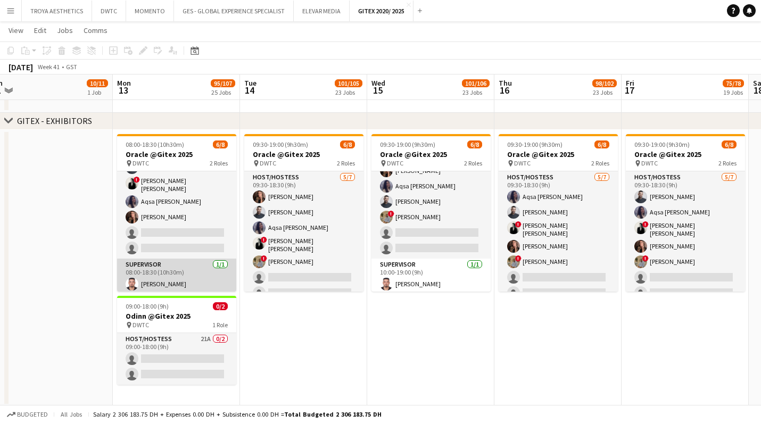
click at [169, 279] on app-card-role "Supervisor [DATE] 08:00-18:30 (10h30m) [PERSON_NAME]" at bounding box center [176, 277] width 119 height 36
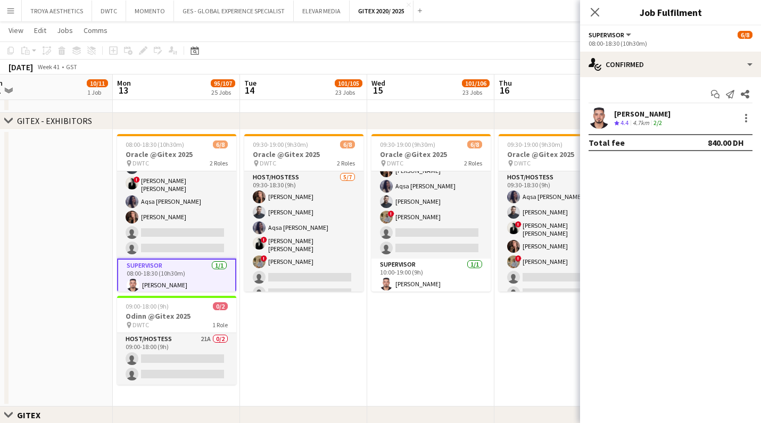
drag, startPoint x: 674, startPoint y: 114, endPoint x: 616, endPoint y: 113, distance: 58.0
click at [616, 113] on div "[PERSON_NAME] Crew rating 4.4 4.7km 2/2" at bounding box center [670, 117] width 181 height 21
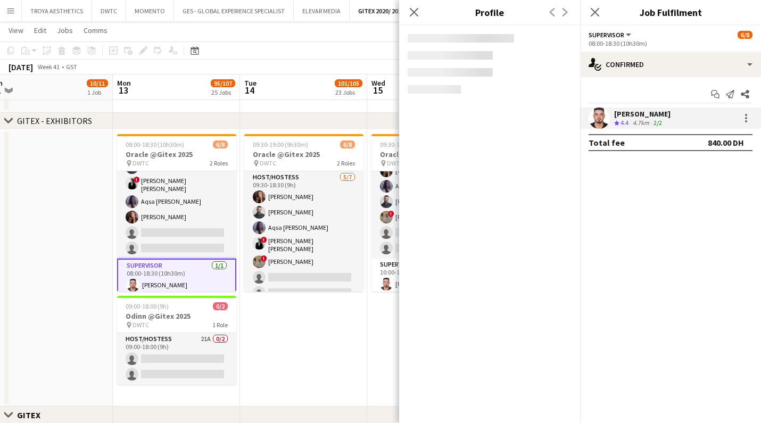
copy div "[PERSON_NAME]"
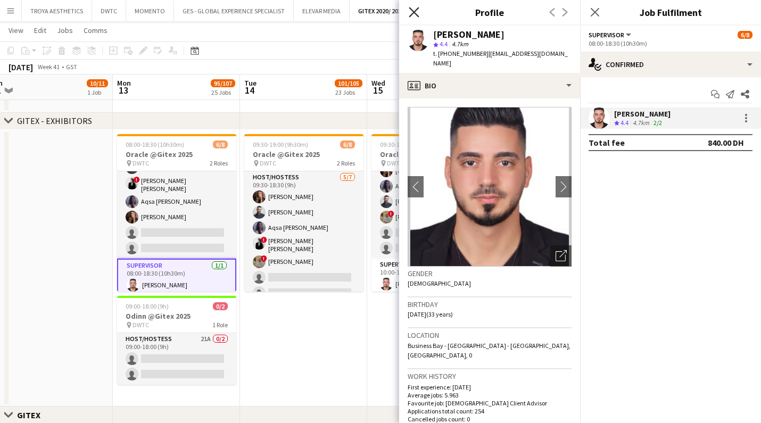
click at [415, 10] on icon "Close pop-in" at bounding box center [414, 12] width 10 height 10
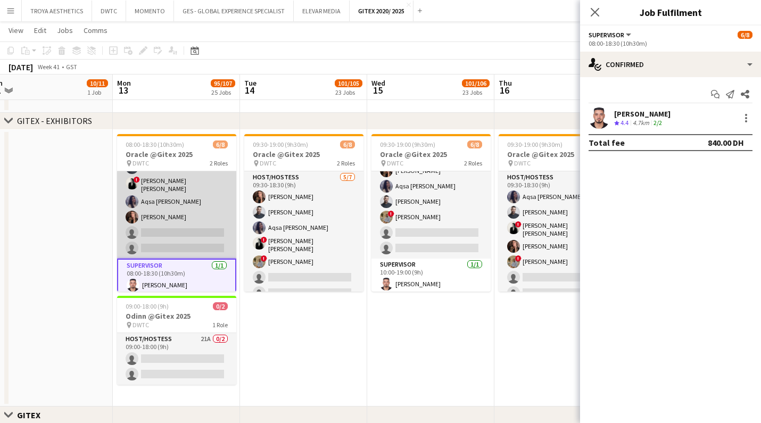
click at [190, 203] on app-card-role "Host/Hostess 22A [DATE] 08:00-18:30 (10h30m) ! [PERSON_NAME] ! [PERSON_NAME] [P…" at bounding box center [176, 193] width 119 height 132
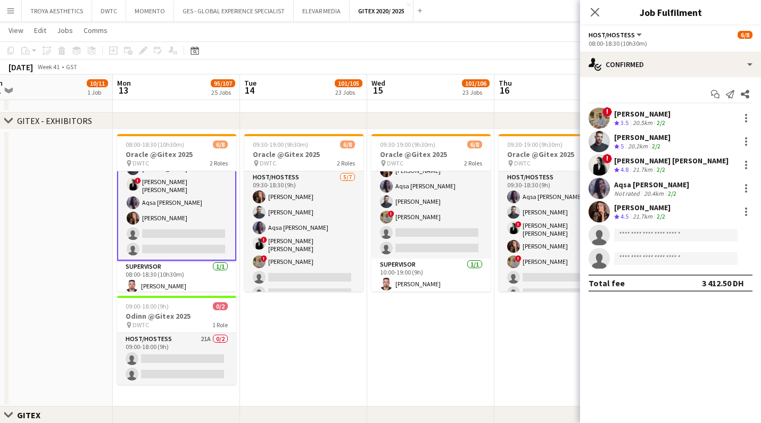
drag, startPoint x: 674, startPoint y: 114, endPoint x: 615, endPoint y: 115, distance: 59.1
click at [615, 115] on div "! [PERSON_NAME] Crew rating 3.5 20.5km 2/2" at bounding box center [670, 117] width 181 height 21
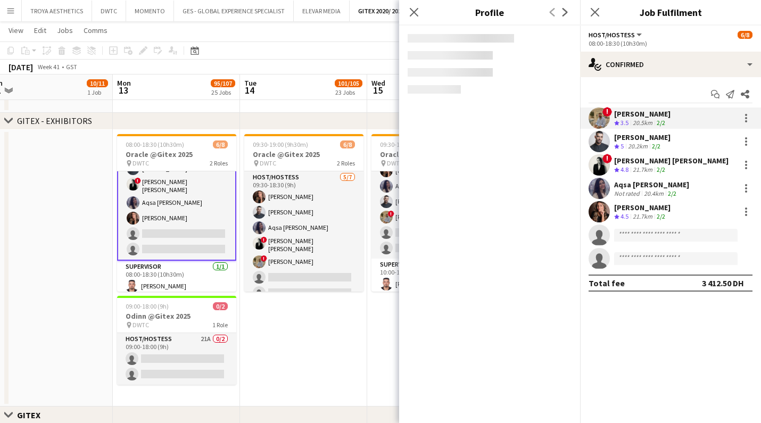
copy div "[PERSON_NAME]"
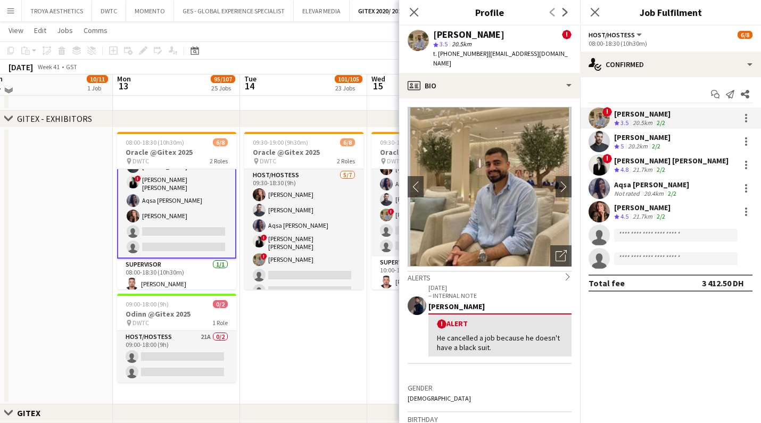
scroll to position [276, 0]
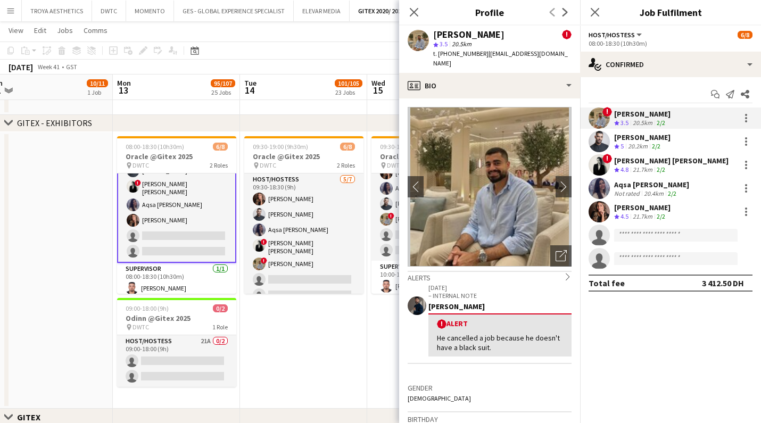
click at [642, 138] on div "[PERSON_NAME]" at bounding box center [642, 138] width 56 height 10
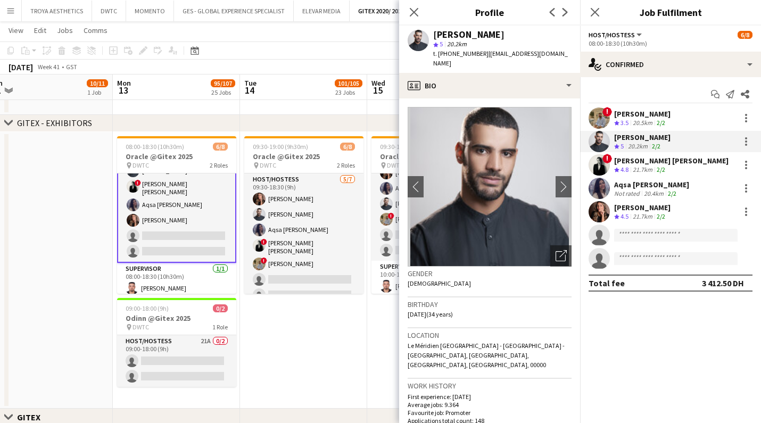
drag, startPoint x: 495, startPoint y: 38, endPoint x: 431, endPoint y: 38, distance: 64.4
click at [431, 38] on div "[PERSON_NAME] star 5 20.2km t. [PHONE_NUMBER] | [EMAIL_ADDRESS][DOMAIN_NAME]" at bounding box center [489, 49] width 181 height 47
copy div "[PERSON_NAME]"
click at [630, 159] on div "[PERSON_NAME] [PERSON_NAME]" at bounding box center [671, 161] width 114 height 10
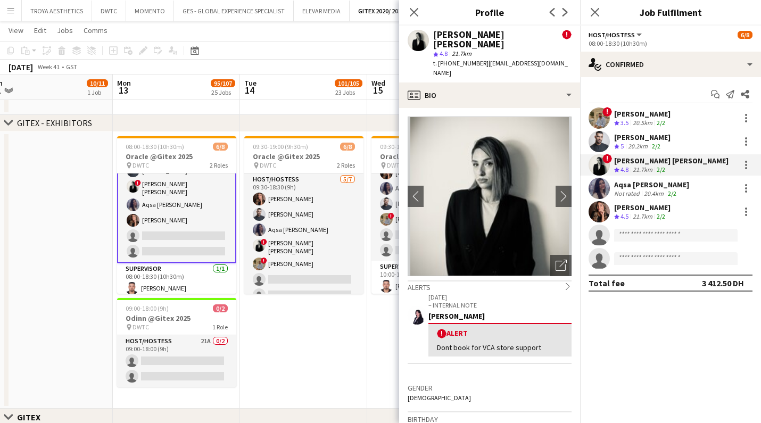
drag, startPoint x: 516, startPoint y: 32, endPoint x: 435, endPoint y: 33, distance: 81.4
click at [435, 33] on div "[PERSON_NAME] [PERSON_NAME] !" at bounding box center [502, 39] width 138 height 19
copy div "[PERSON_NAME] [PERSON_NAME]"
click at [653, 186] on div "Aqsa [PERSON_NAME]" at bounding box center [651, 185] width 75 height 10
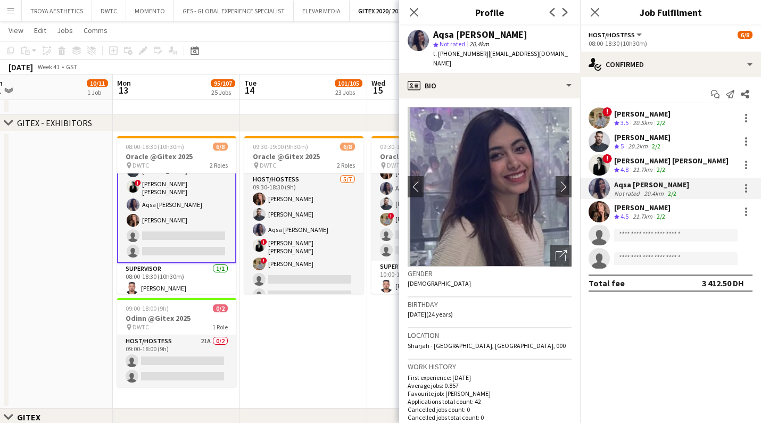
drag, startPoint x: 509, startPoint y: 33, endPoint x: 434, endPoint y: 35, distance: 75.1
click at [434, 35] on div "Aqsa [PERSON_NAME]" at bounding box center [502, 35] width 138 height 10
copy div "Aqsa [PERSON_NAME]"
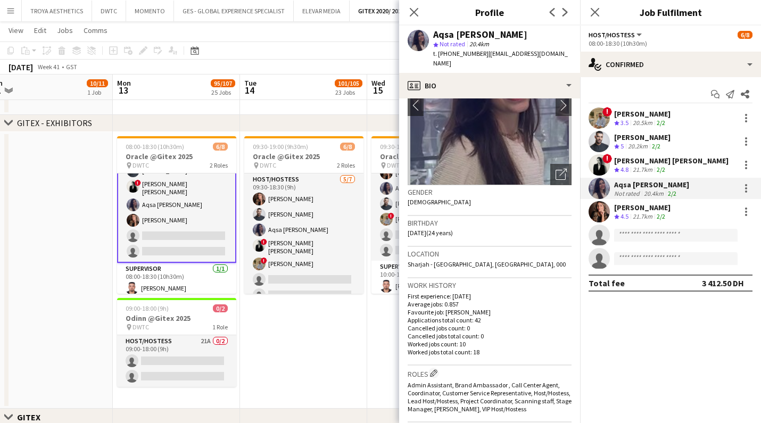
scroll to position [0, 0]
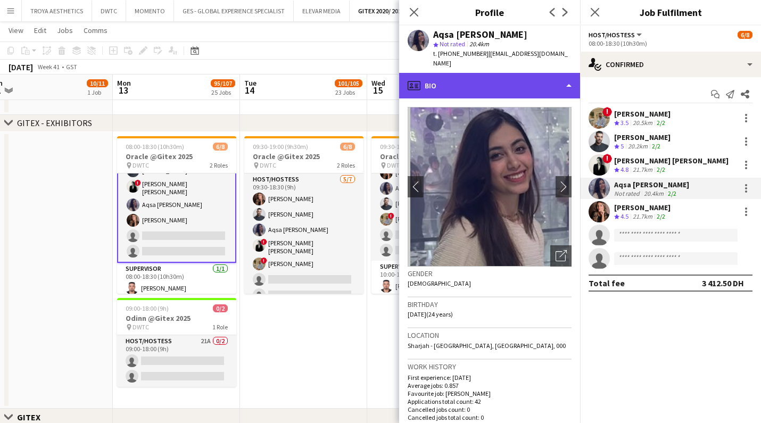
click at [554, 73] on div "profile Bio" at bounding box center [489, 86] width 181 height 26
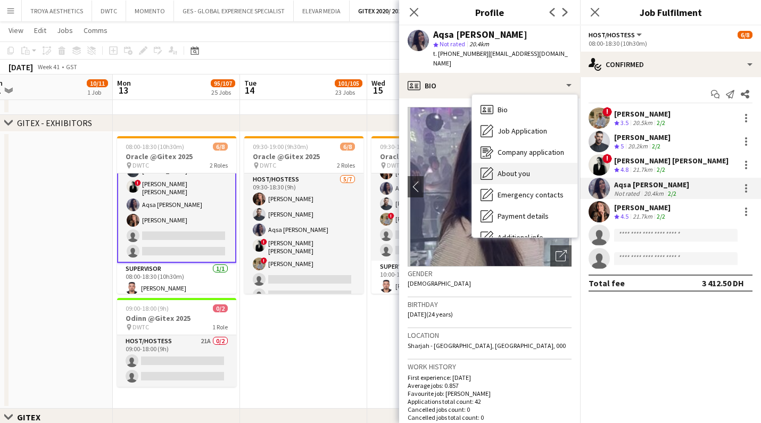
click at [528, 169] on span "About you" at bounding box center [514, 174] width 32 height 10
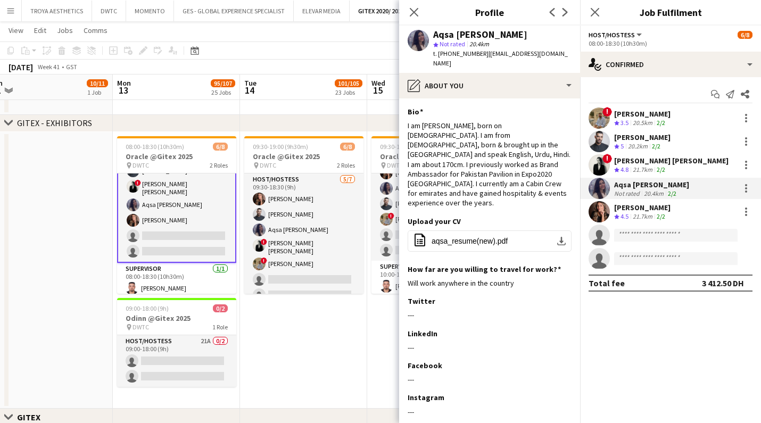
click at [648, 205] on div "[PERSON_NAME]" at bounding box center [642, 208] width 56 height 10
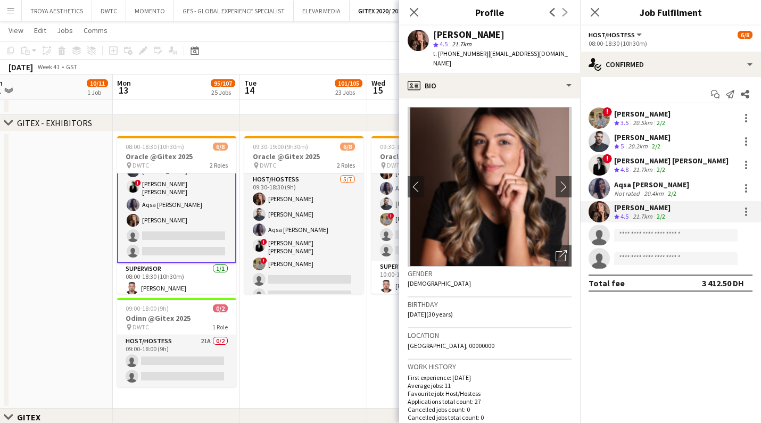
drag, startPoint x: 513, startPoint y: 37, endPoint x: 434, endPoint y: 33, distance: 78.8
click at [434, 33] on div "[PERSON_NAME]" at bounding box center [502, 35] width 138 height 10
copy div "[PERSON_NAME]"
click at [414, 11] on icon "Close pop-in" at bounding box center [414, 12] width 10 height 10
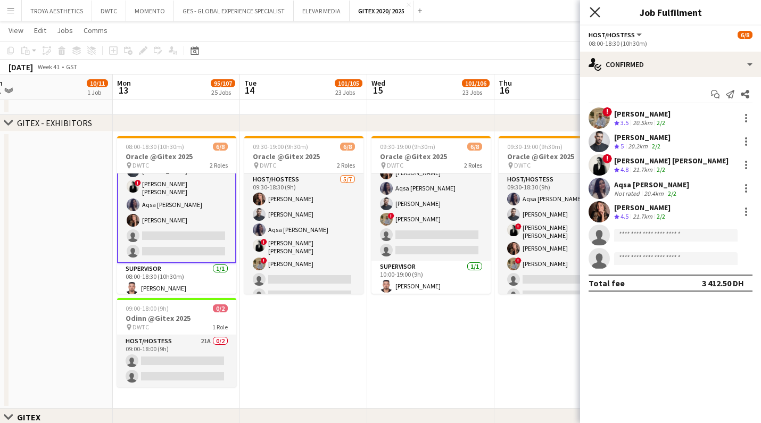
click at [597, 13] on icon at bounding box center [595, 12] width 10 height 10
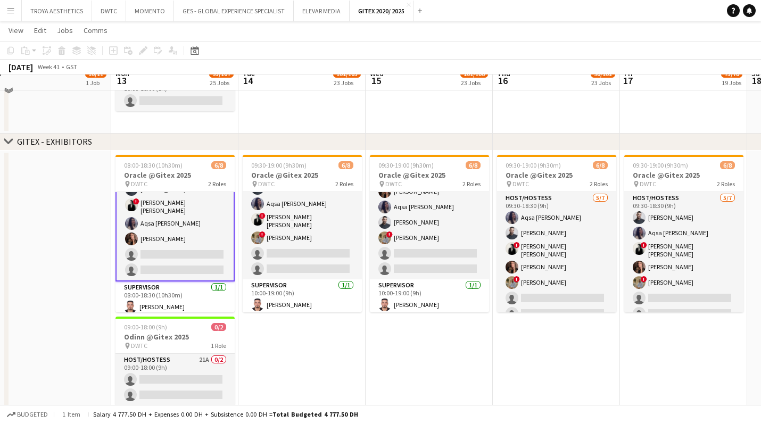
scroll to position [264, 0]
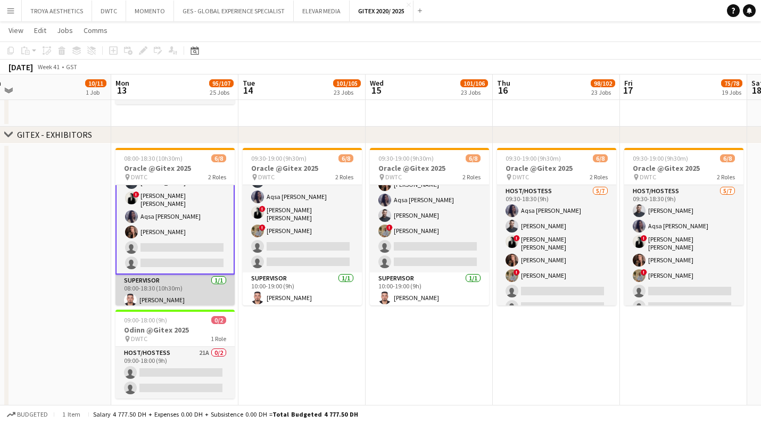
click at [155, 285] on app-card-role "Supervisor [DATE] 08:00-18:30 (10h30m) [PERSON_NAME]" at bounding box center [174, 293] width 119 height 36
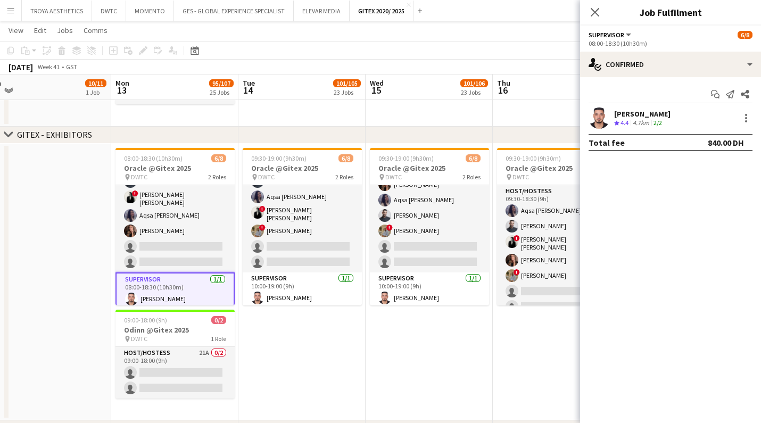
click at [628, 115] on div "[PERSON_NAME]" at bounding box center [642, 114] width 56 height 10
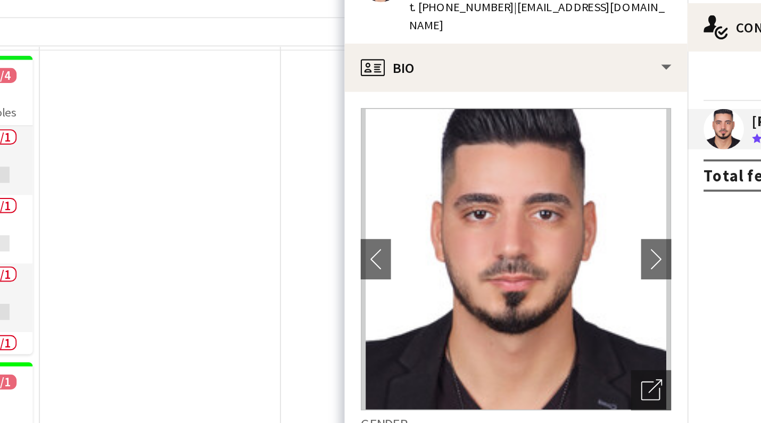
scroll to position [21, 0]
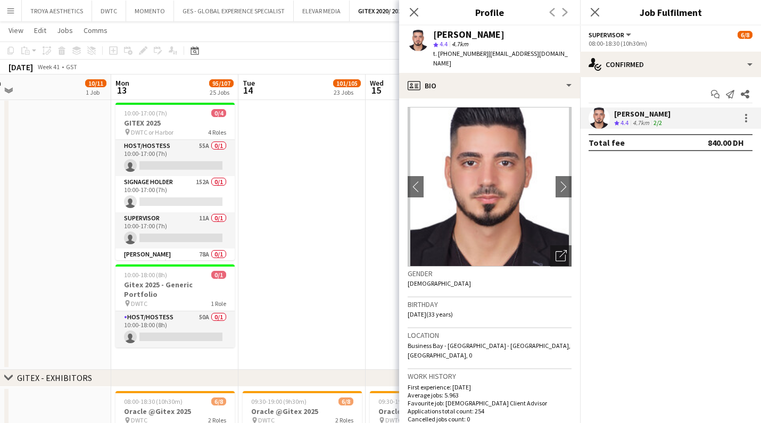
click at [564, 12] on div "Previous Next" at bounding box center [558, 12] width 43 height 24
click at [414, 12] on icon at bounding box center [414, 12] width 10 height 10
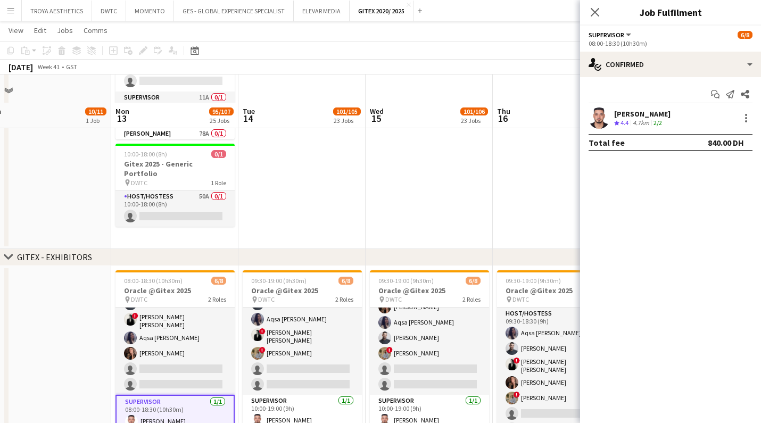
scroll to position [172, 0]
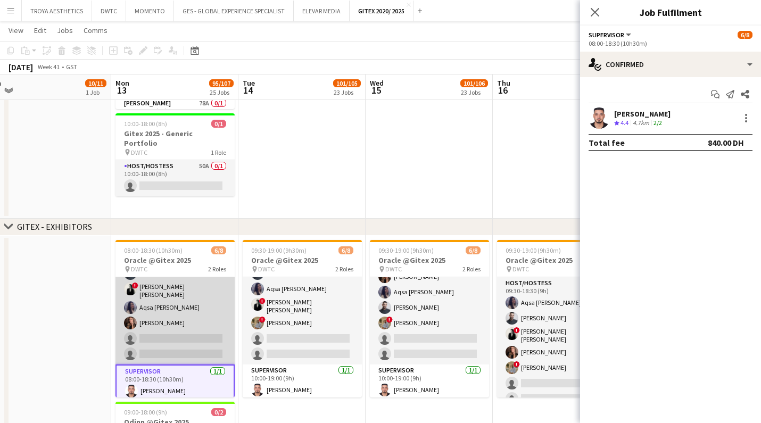
click at [183, 307] on app-card-role "Host/Hostess 22A [DATE] 08:00-18:30 (10h30m) ! [PERSON_NAME] ! [PERSON_NAME] [P…" at bounding box center [174, 299] width 119 height 132
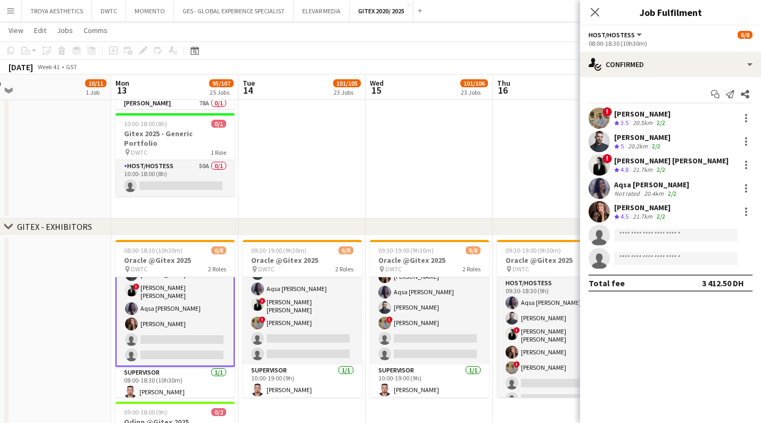
click at [654, 113] on div "[PERSON_NAME]" at bounding box center [642, 114] width 56 height 10
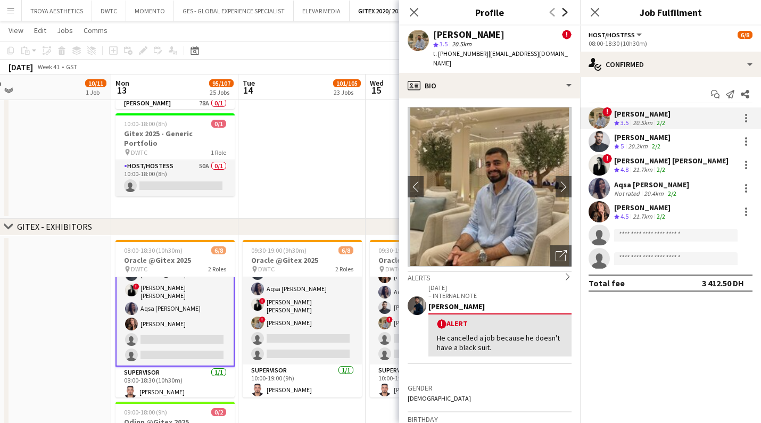
click at [567, 12] on icon at bounding box center [565, 12] width 5 height 9
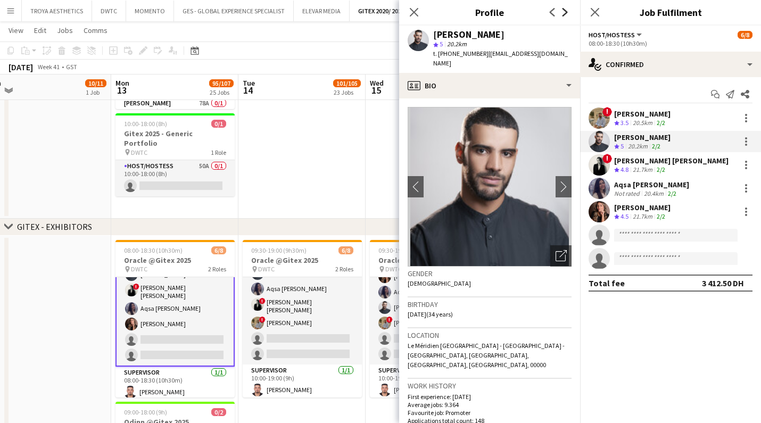
click at [567, 10] on icon "Next" at bounding box center [565, 12] width 9 height 9
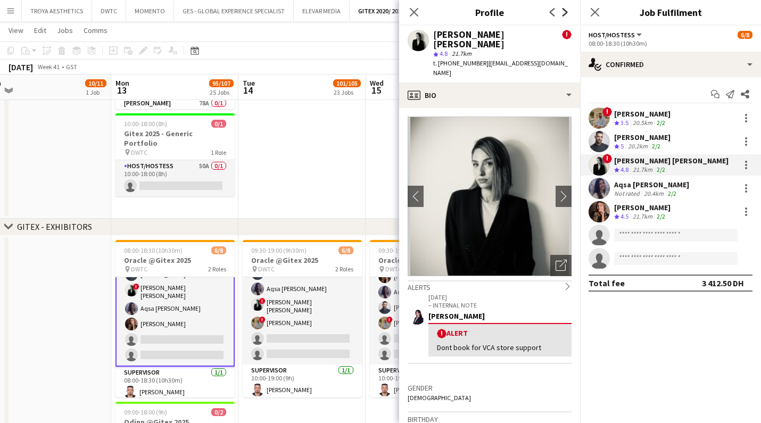
click at [565, 13] on icon "Next" at bounding box center [565, 12] width 9 height 9
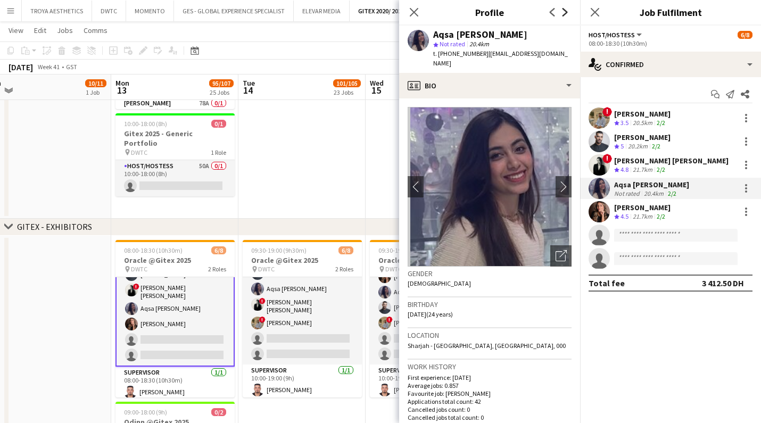
click at [565, 13] on icon "Next" at bounding box center [565, 12] width 9 height 9
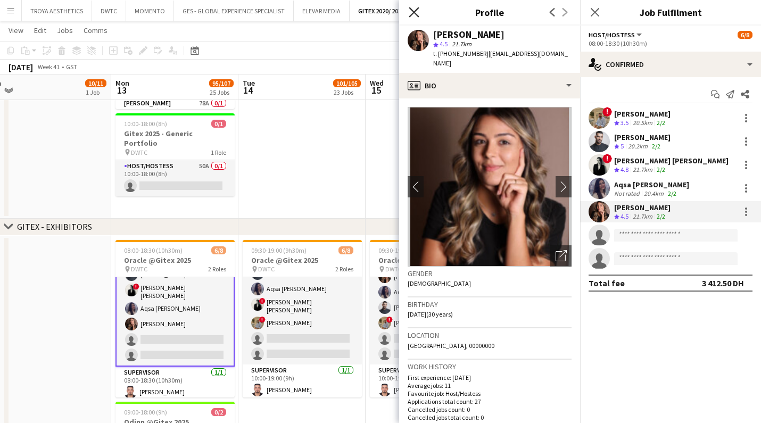
click at [416, 14] on icon at bounding box center [414, 12] width 10 height 10
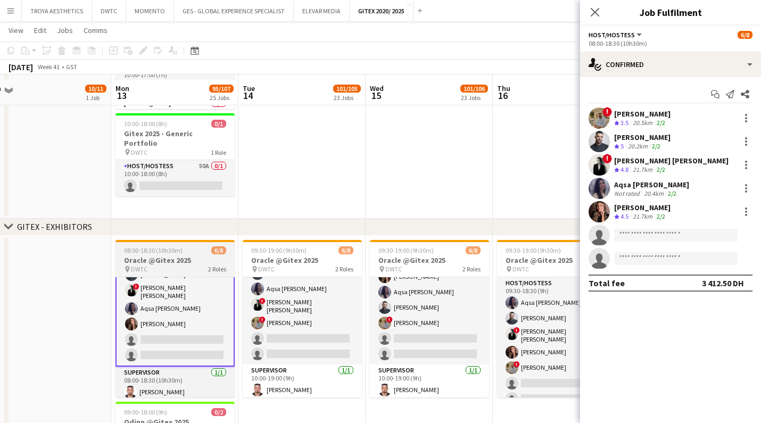
scroll to position [177, 0]
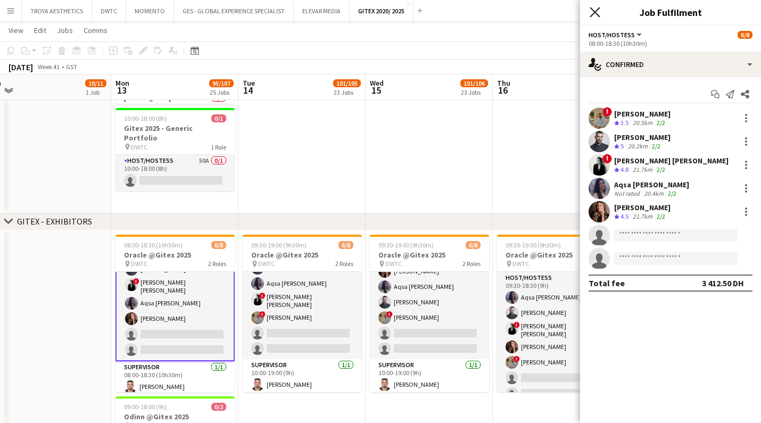
click at [597, 13] on icon at bounding box center [595, 12] width 10 height 10
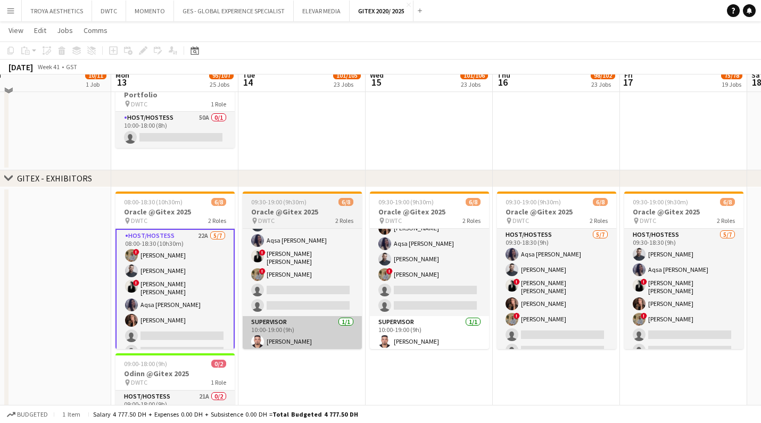
scroll to position [204, 0]
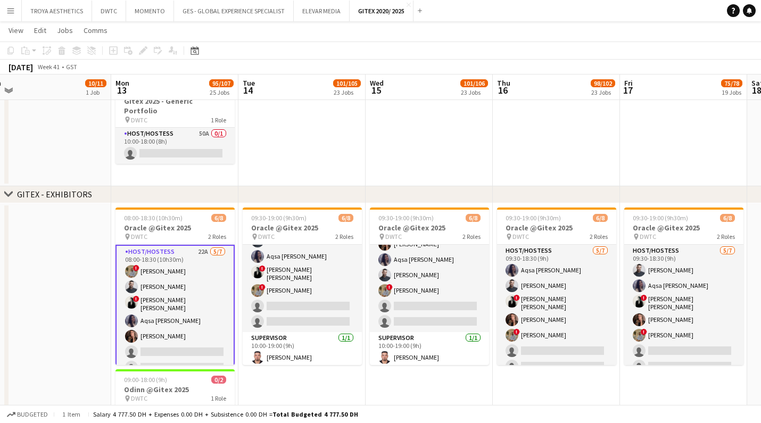
click at [88, 274] on app-date-cell at bounding box center [47, 341] width 127 height 277
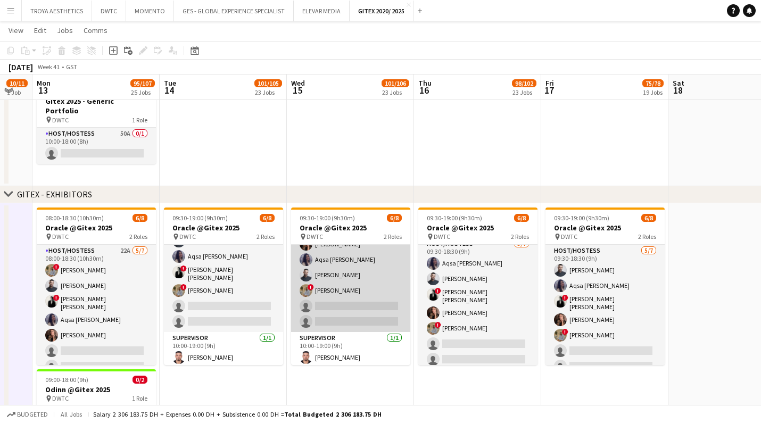
scroll to position [0, 216]
